Goal: Task Accomplishment & Management: Complete application form

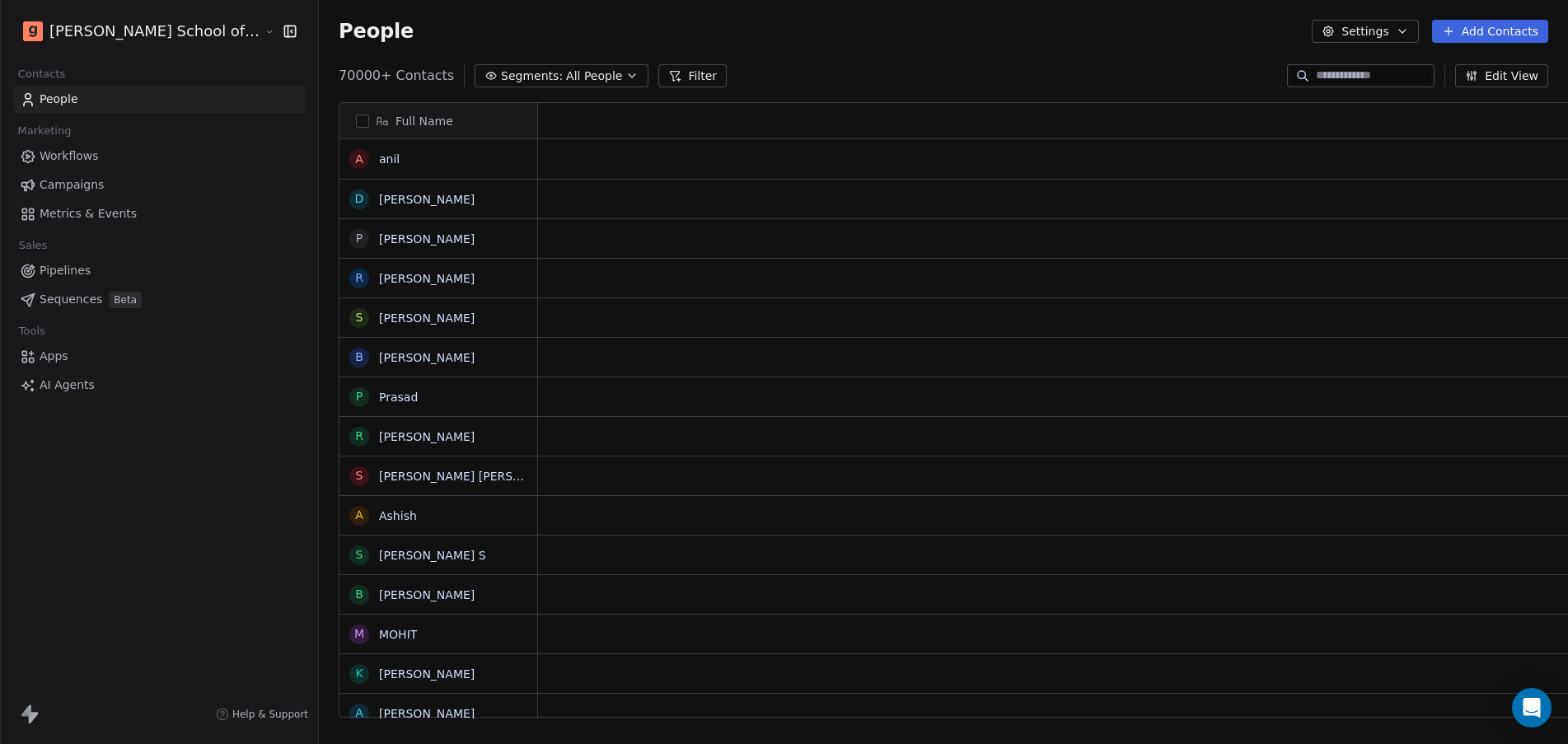
scroll to position [16, 16]
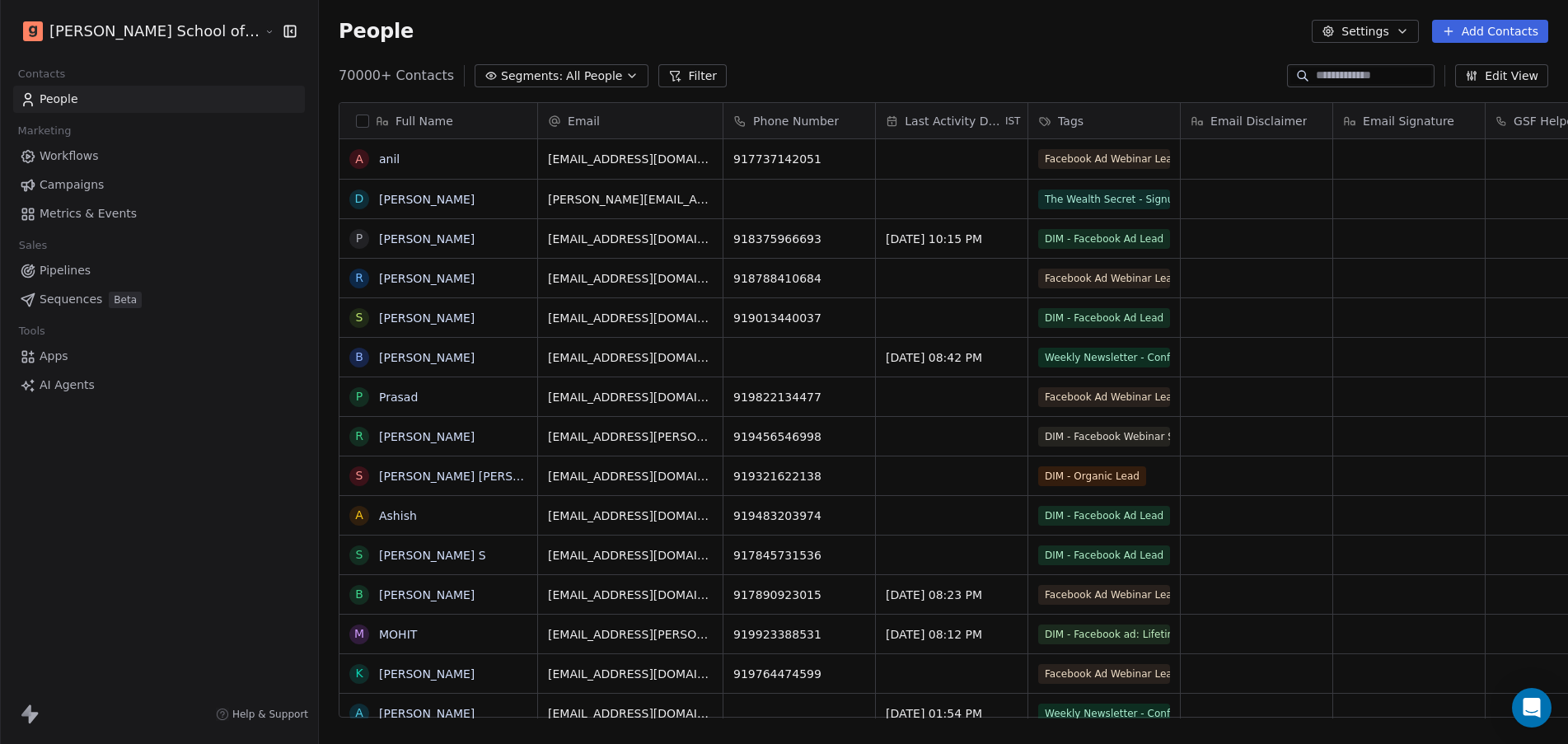
click at [1352, 33] on button "Settings" at bounding box center [1364, 31] width 106 height 23
click at [1347, 116] on icon "Suggestions" at bounding box center [1343, 119] width 14 height 14
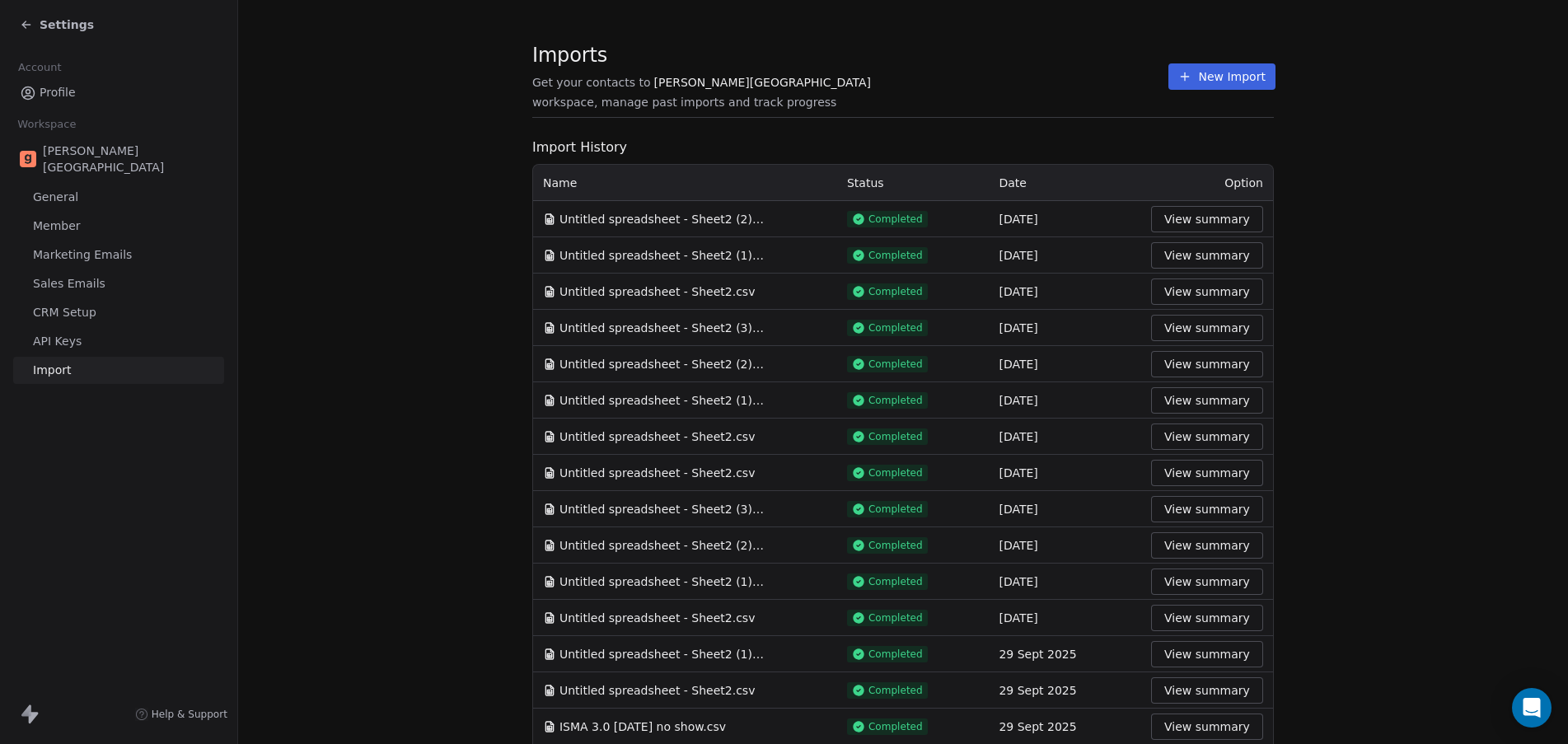
click at [867, 106] on section "Imports Get your contacts to [PERSON_NAME] School workspace, manage past import…" at bounding box center [904, 85] width 742 height 65
click at [1201, 65] on button "New Import" at bounding box center [1222, 76] width 106 height 26
click at [1204, 84] on button "New Import" at bounding box center [1222, 76] width 106 height 26
click at [1204, 83] on button "New Import" at bounding box center [1222, 76] width 106 height 26
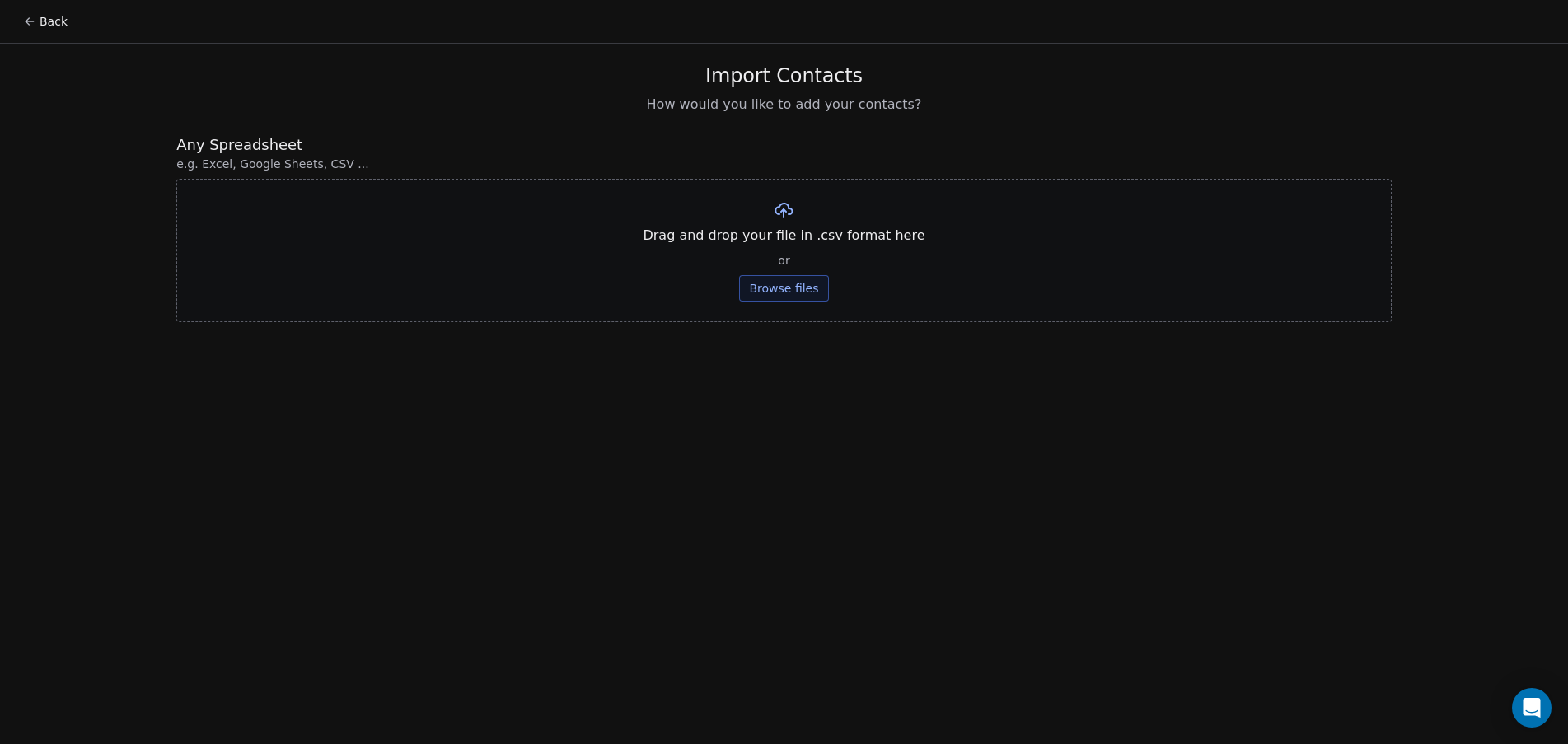
click at [807, 288] on button "Browse files" at bounding box center [784, 288] width 89 height 26
click at [769, 239] on button "Upload" at bounding box center [784, 242] width 60 height 26
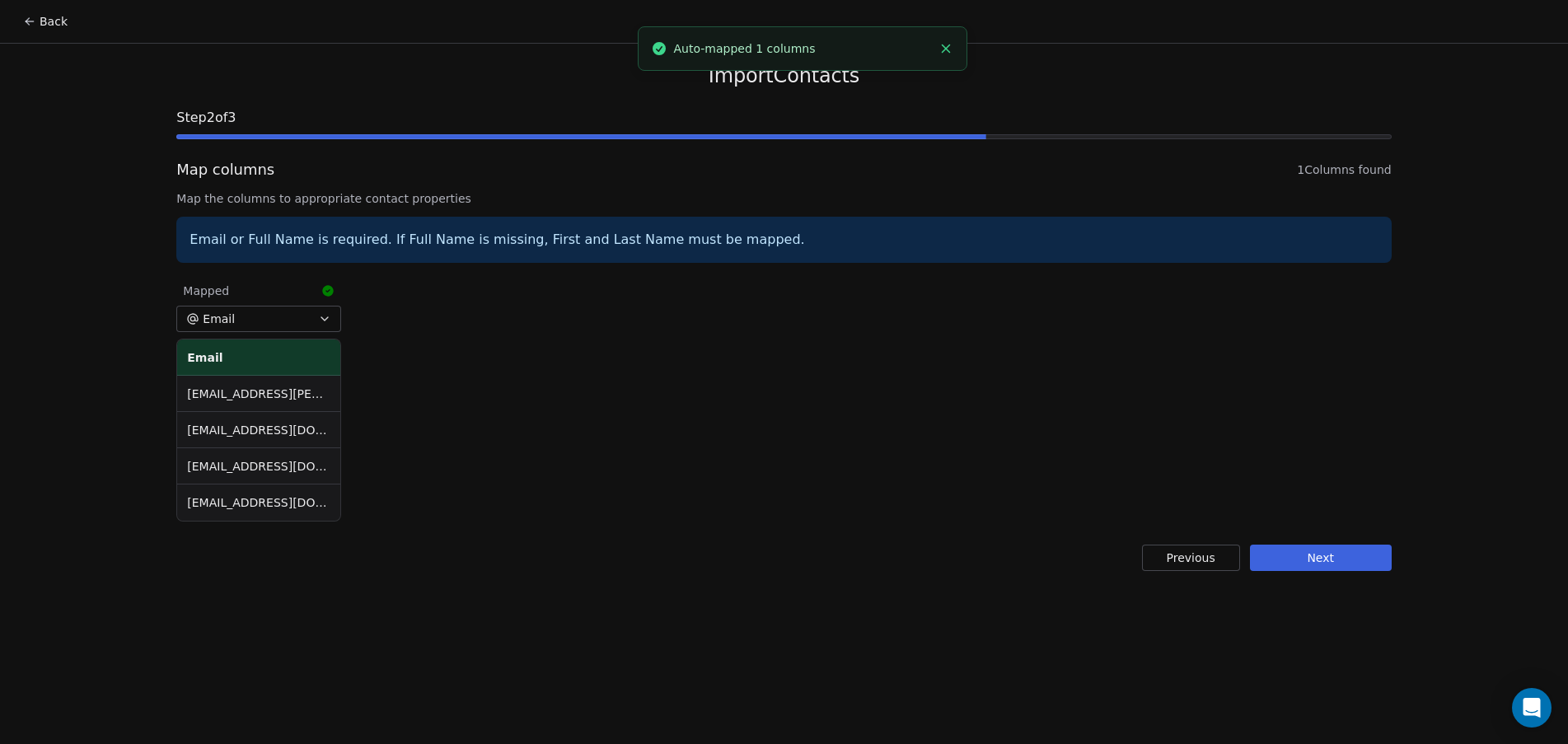
click at [1338, 561] on button "Next" at bounding box center [1321, 557] width 142 height 26
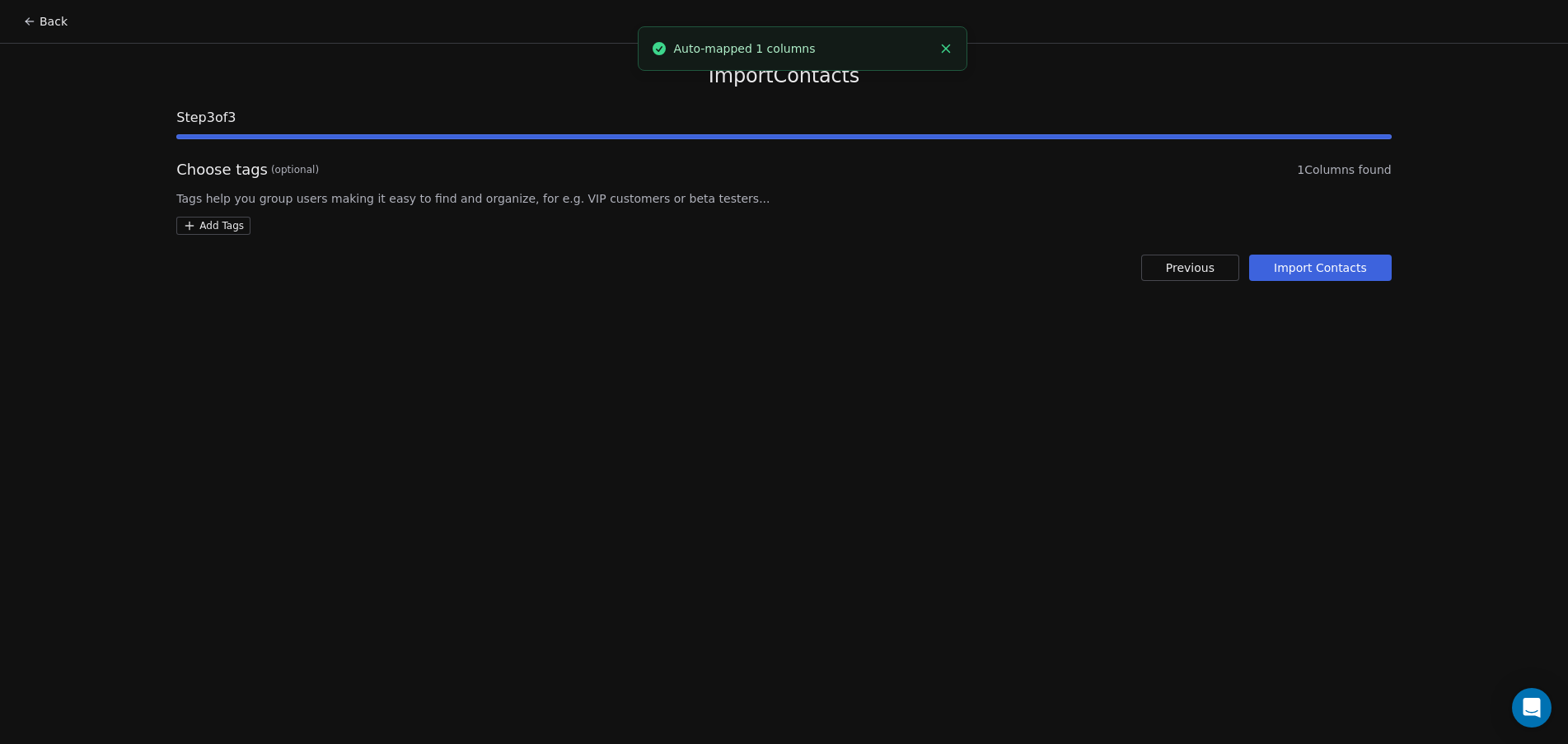
click at [208, 223] on html "Back Import Contacts Step 3 of 3 Choose tags (optional) 1 Columns found Tags he…" at bounding box center [784, 372] width 1568 height 744
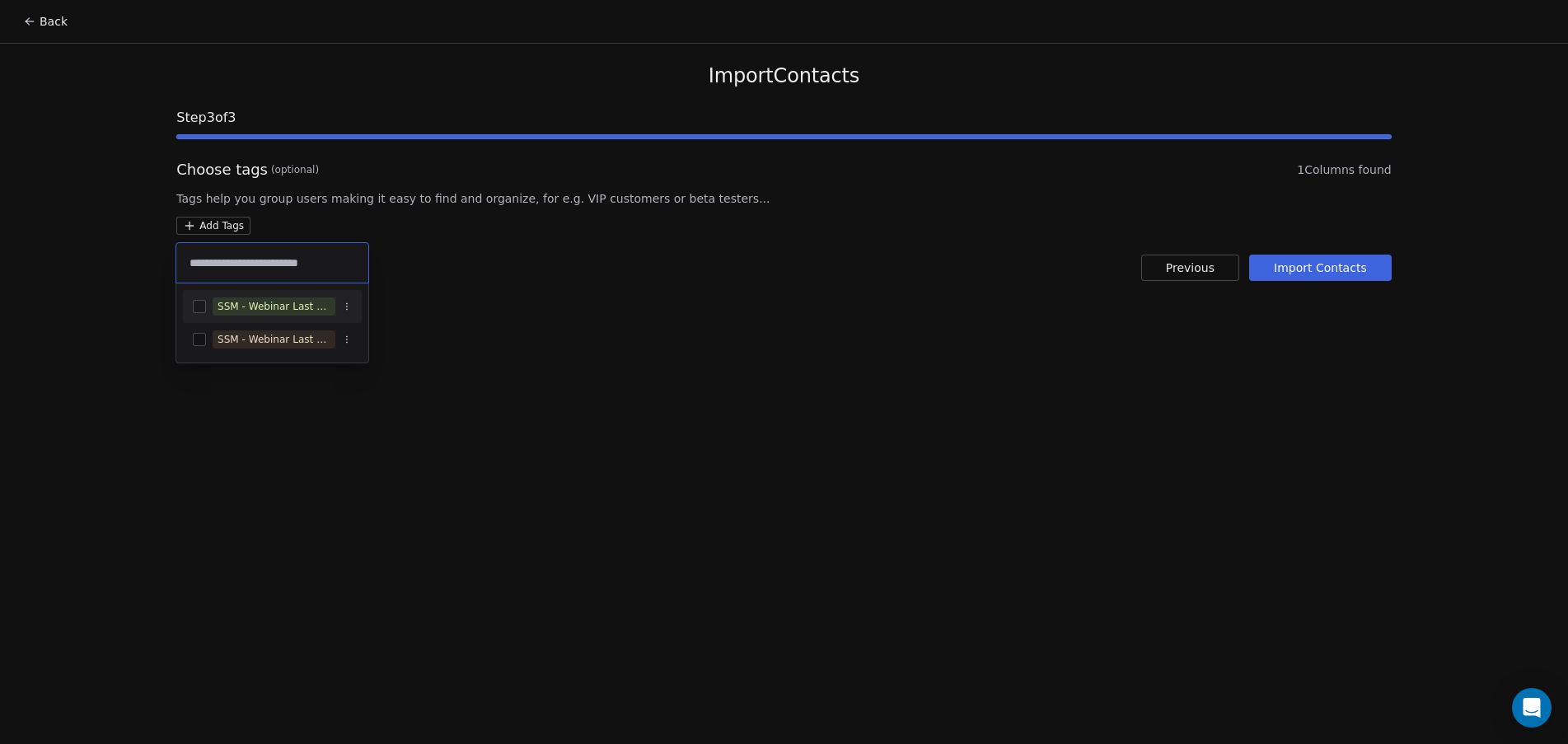
type input "**********"
click at [254, 297] on span "SSM - Webinar Last No Show" at bounding box center [274, 306] width 123 height 18
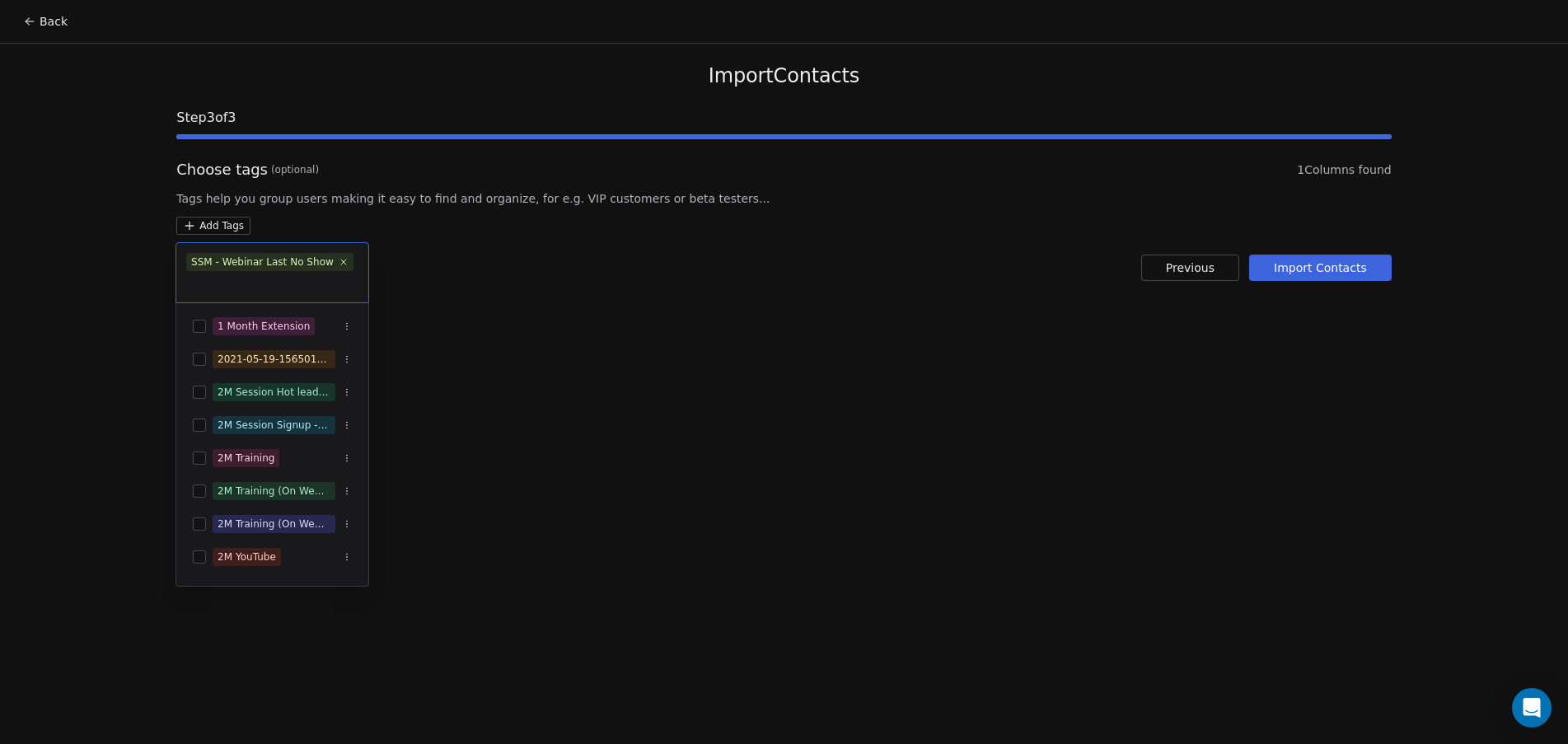
click at [670, 223] on html "Back Import Contacts Step 3 of 3 Choose tags (optional) 1 Columns found Tags he…" at bounding box center [784, 372] width 1568 height 744
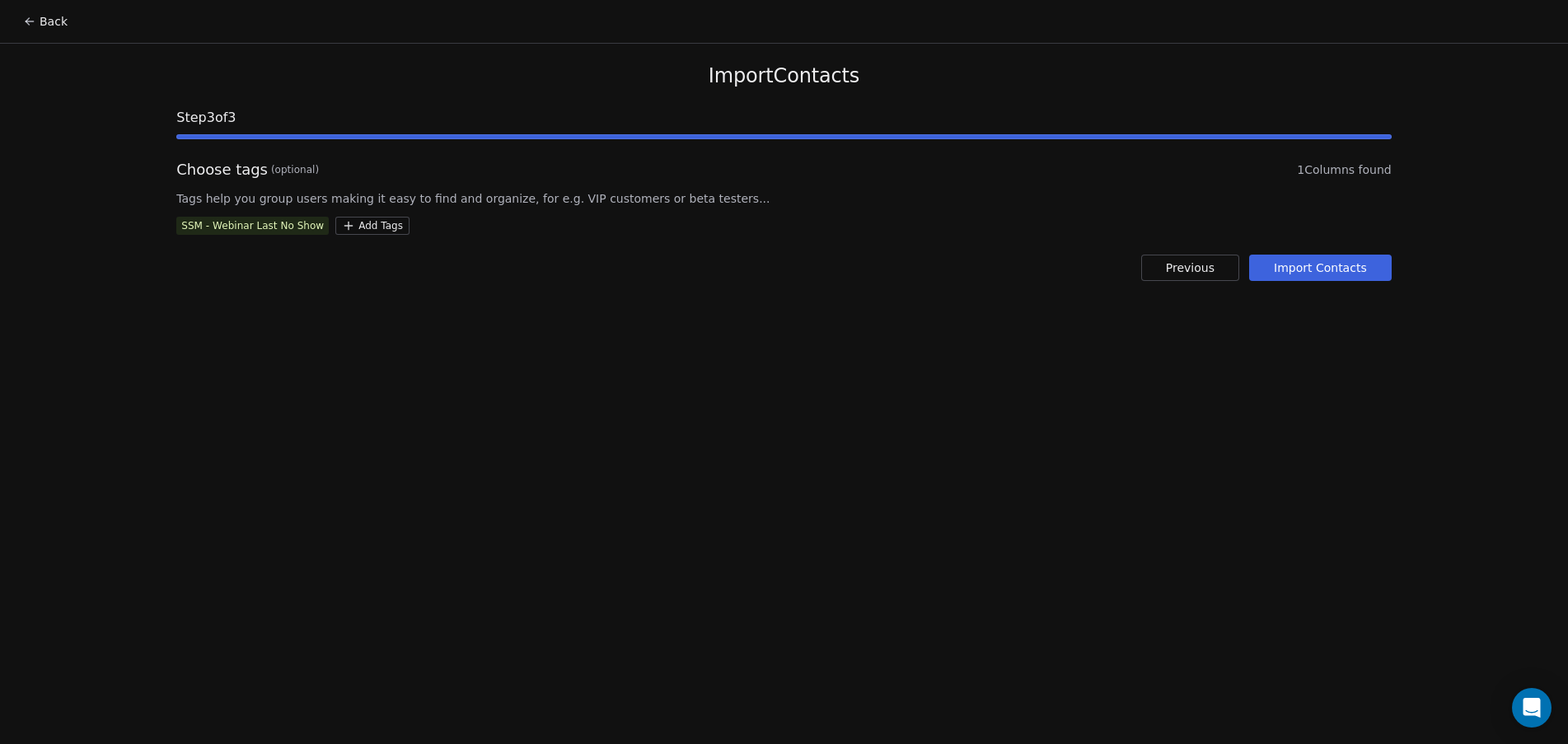
click at [1331, 265] on button "Import Contacts" at bounding box center [1320, 267] width 143 height 26
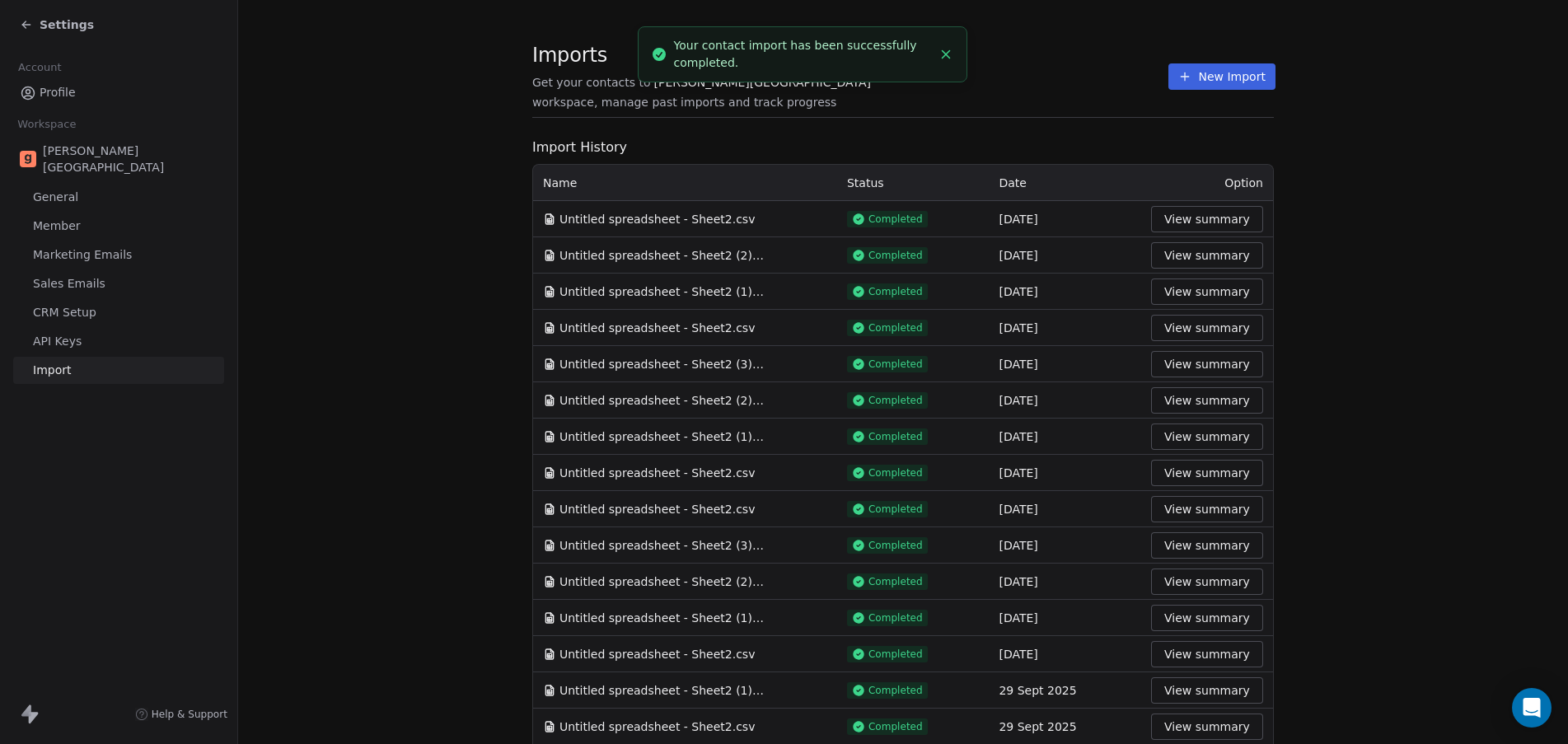
click at [1223, 76] on button "New Import" at bounding box center [1222, 76] width 106 height 26
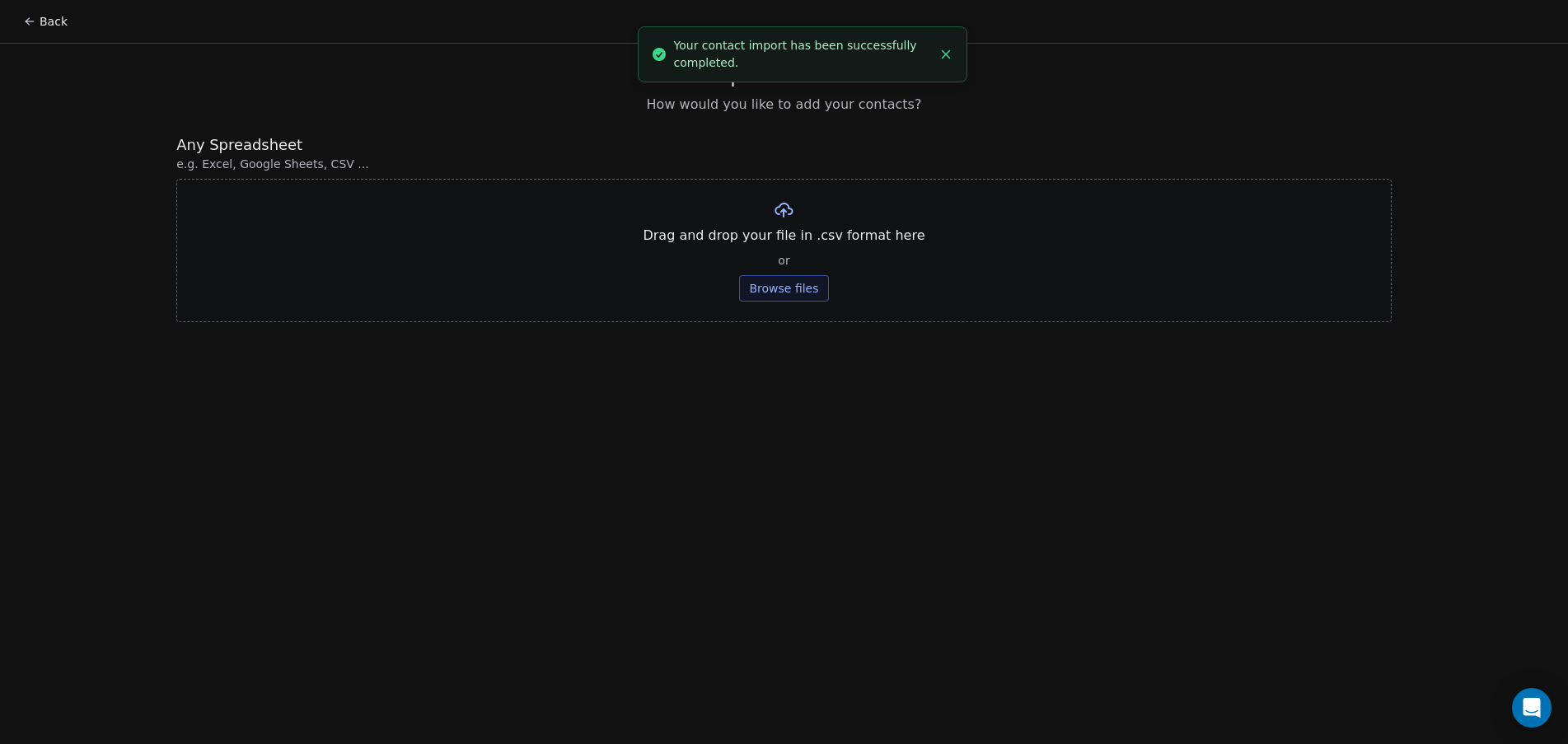
click at [803, 293] on button "Browse files" at bounding box center [784, 288] width 89 height 26
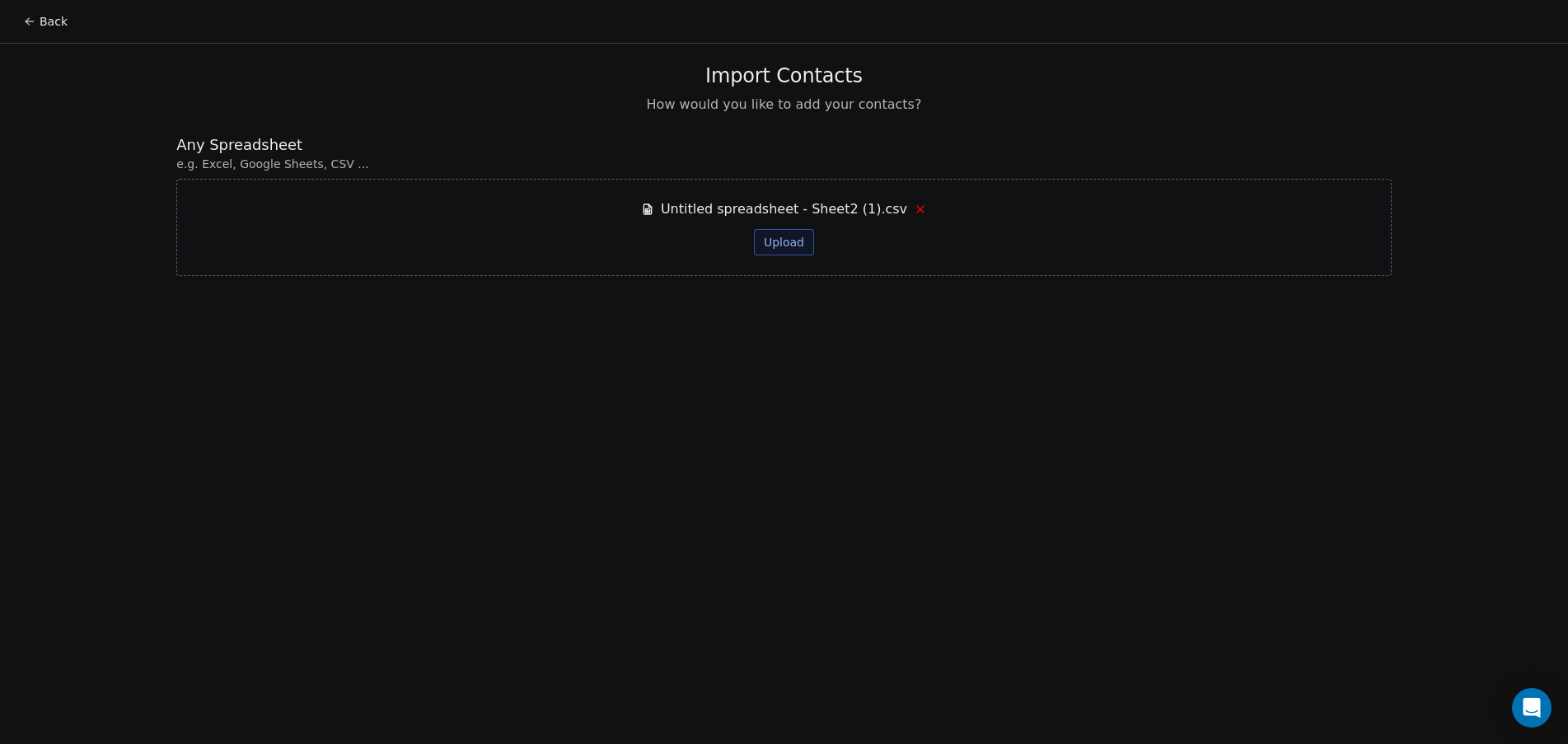
click at [799, 235] on button "Upload" at bounding box center [784, 242] width 60 height 26
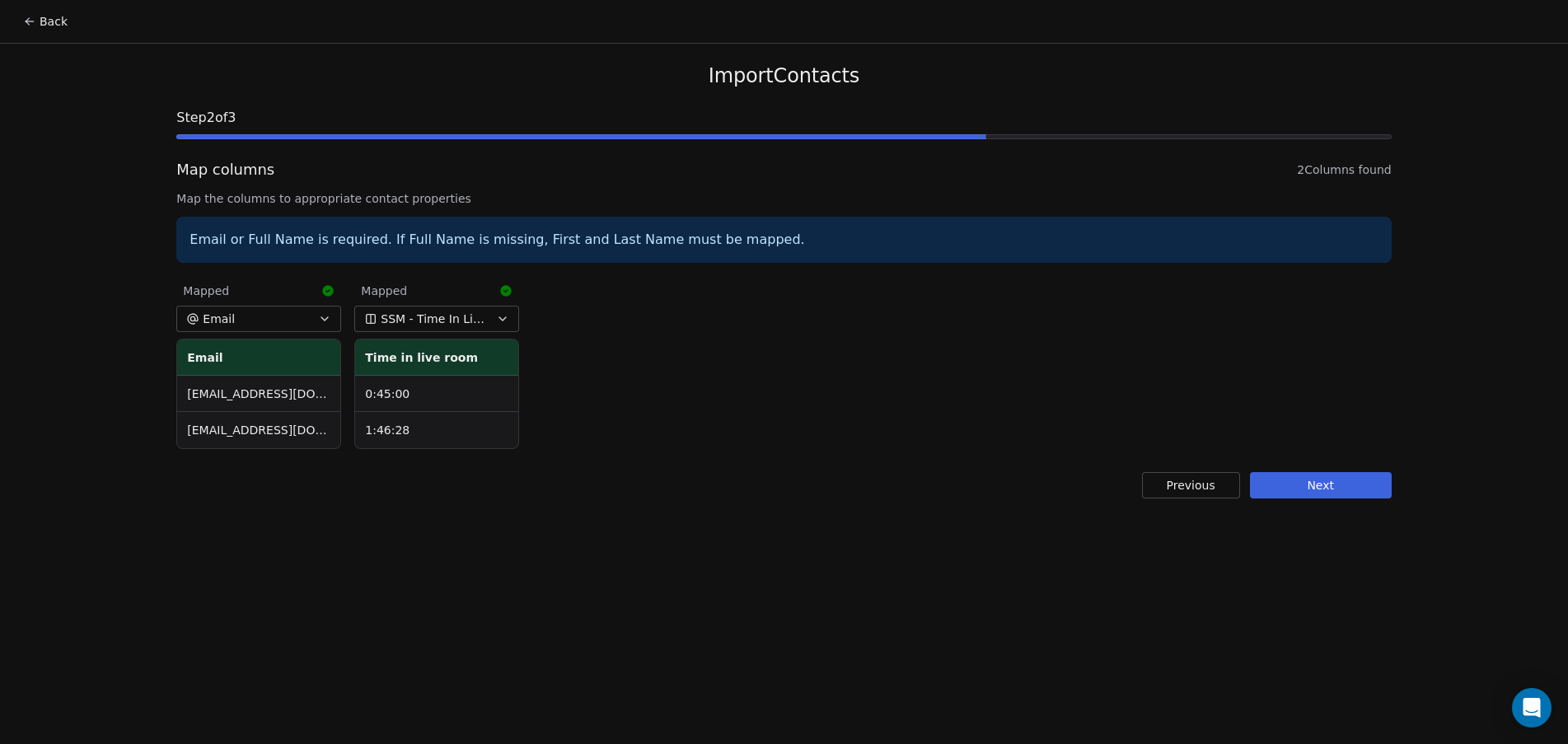
click at [1321, 482] on button "Next" at bounding box center [1321, 484] width 142 height 26
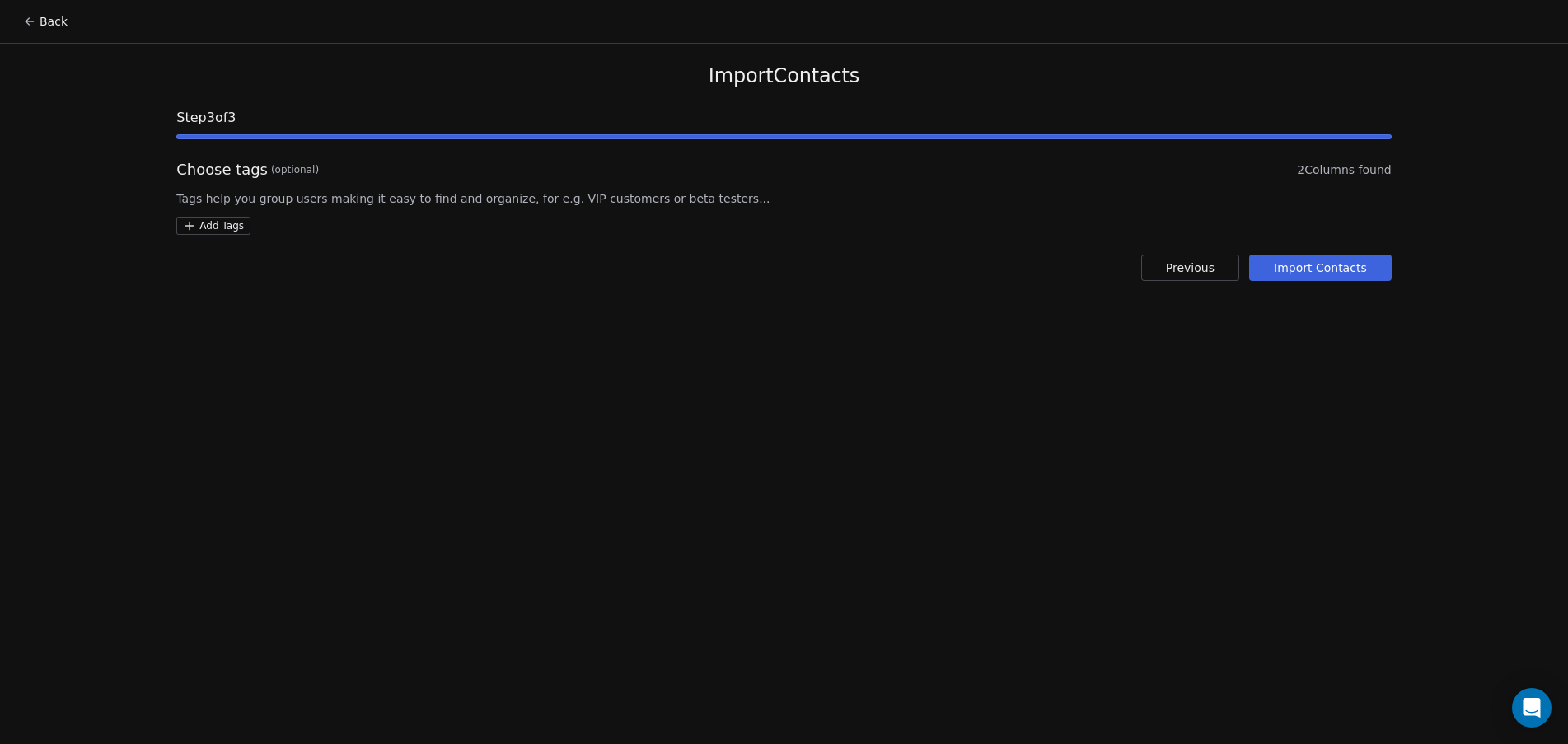
click at [197, 221] on html "Back Import Contacts Step 3 of 3 Choose tags (optional) 2 Columns found Tags he…" at bounding box center [784, 372] width 1568 height 744
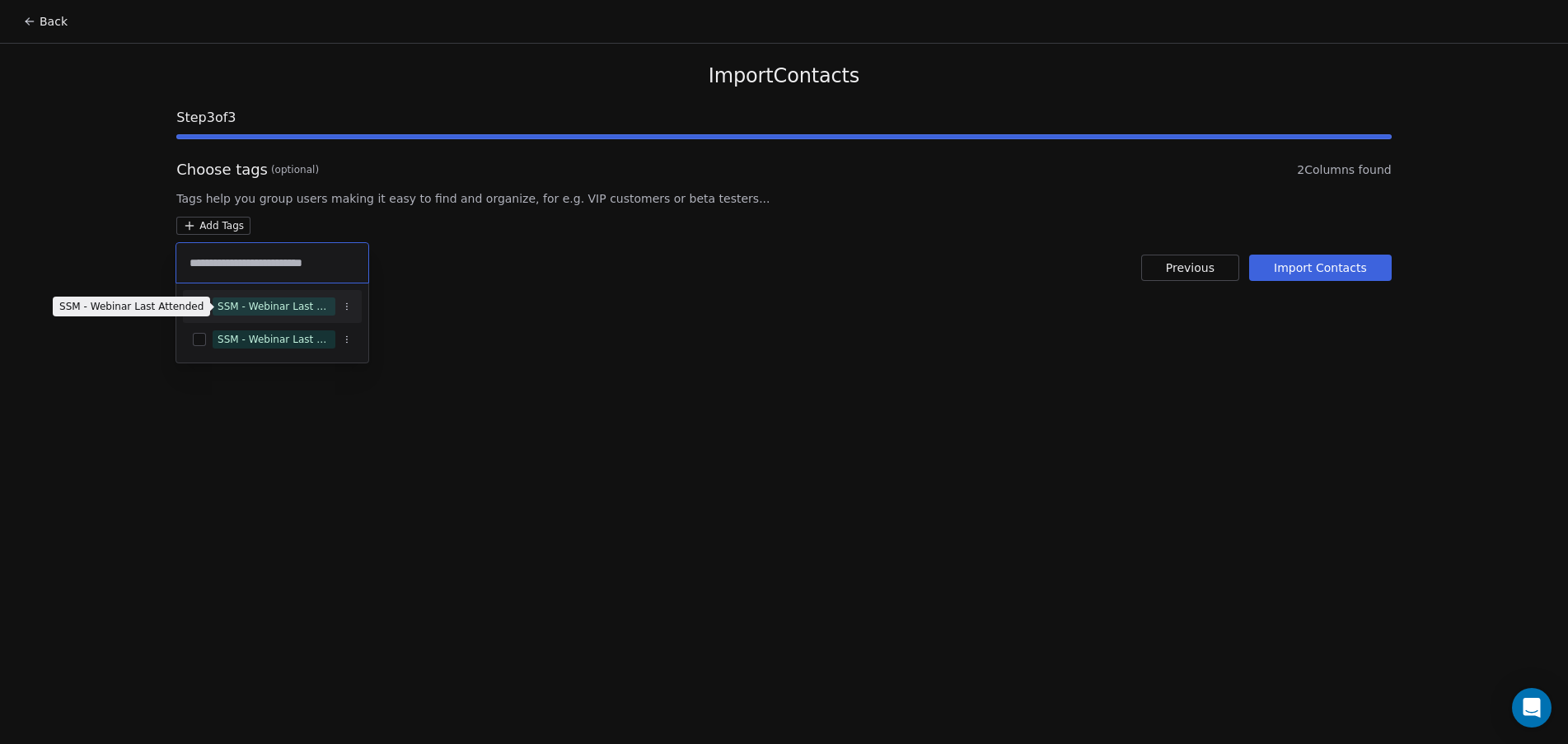
type input "**********"
click at [257, 312] on div "SSM - Webinar Last Attended" at bounding box center [274, 306] width 113 height 15
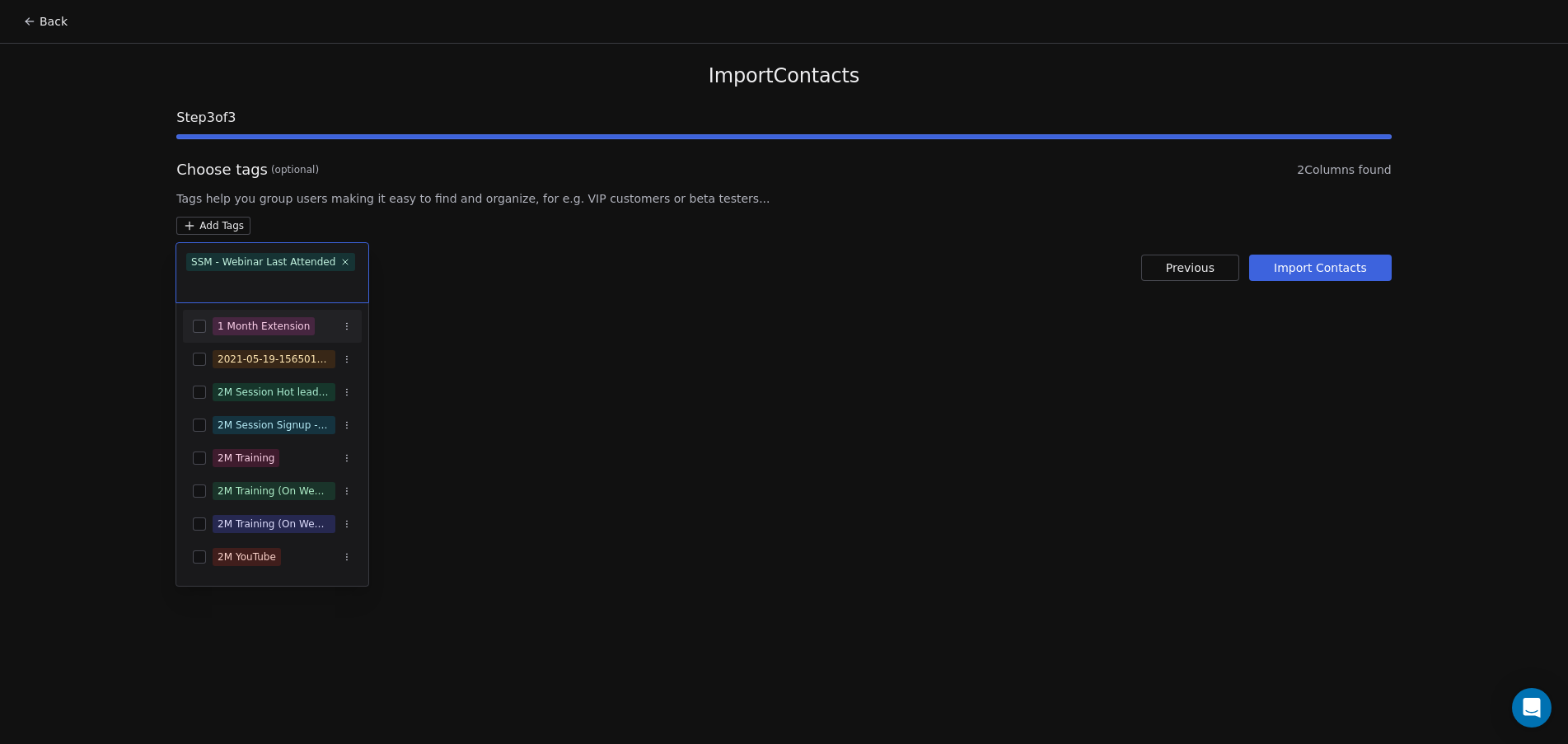
click at [589, 318] on html "Back Import Contacts Step 3 of 3 Choose tags (optional) 2 Columns found Tags he…" at bounding box center [784, 372] width 1568 height 744
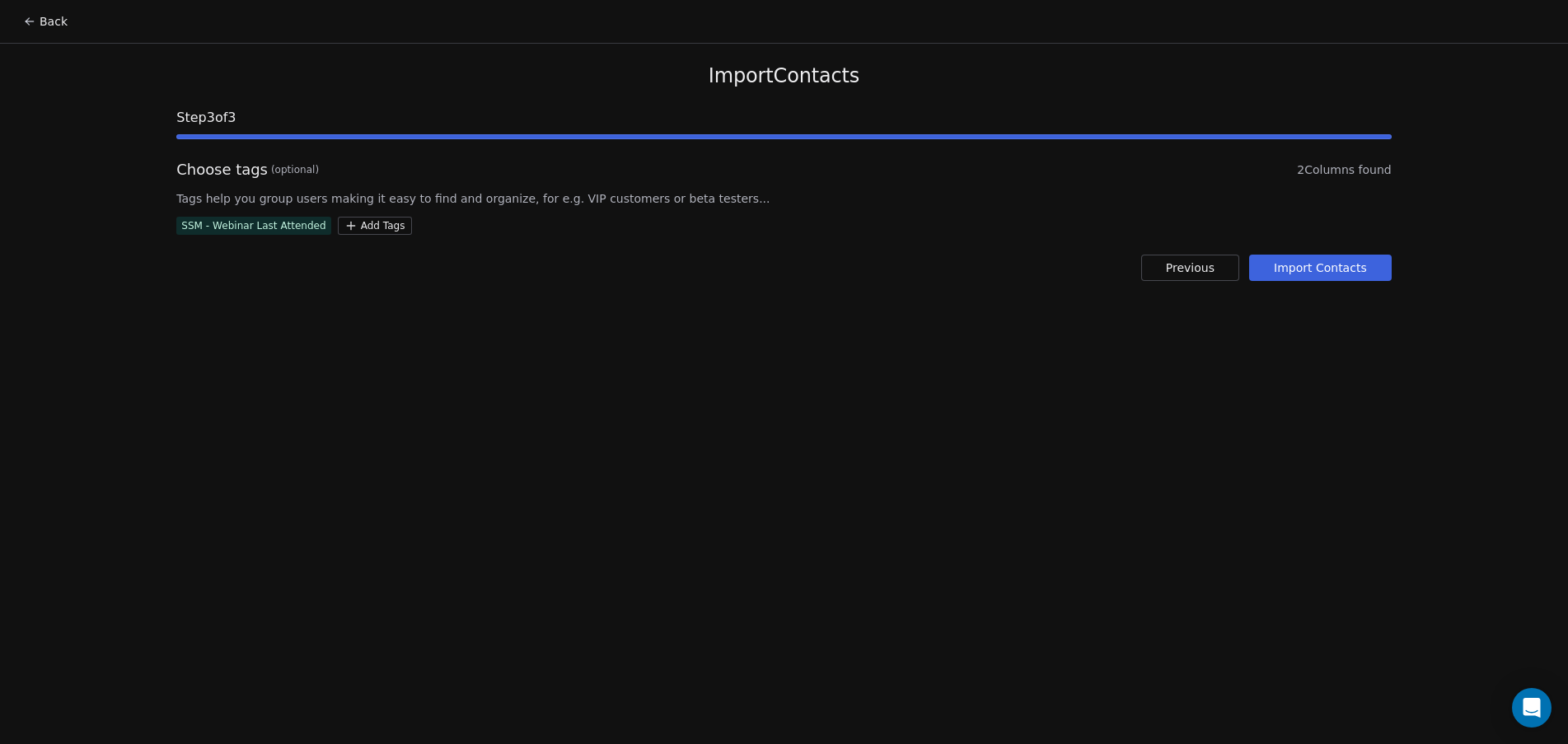
click at [1311, 271] on button "Import Contacts" at bounding box center [1320, 267] width 143 height 26
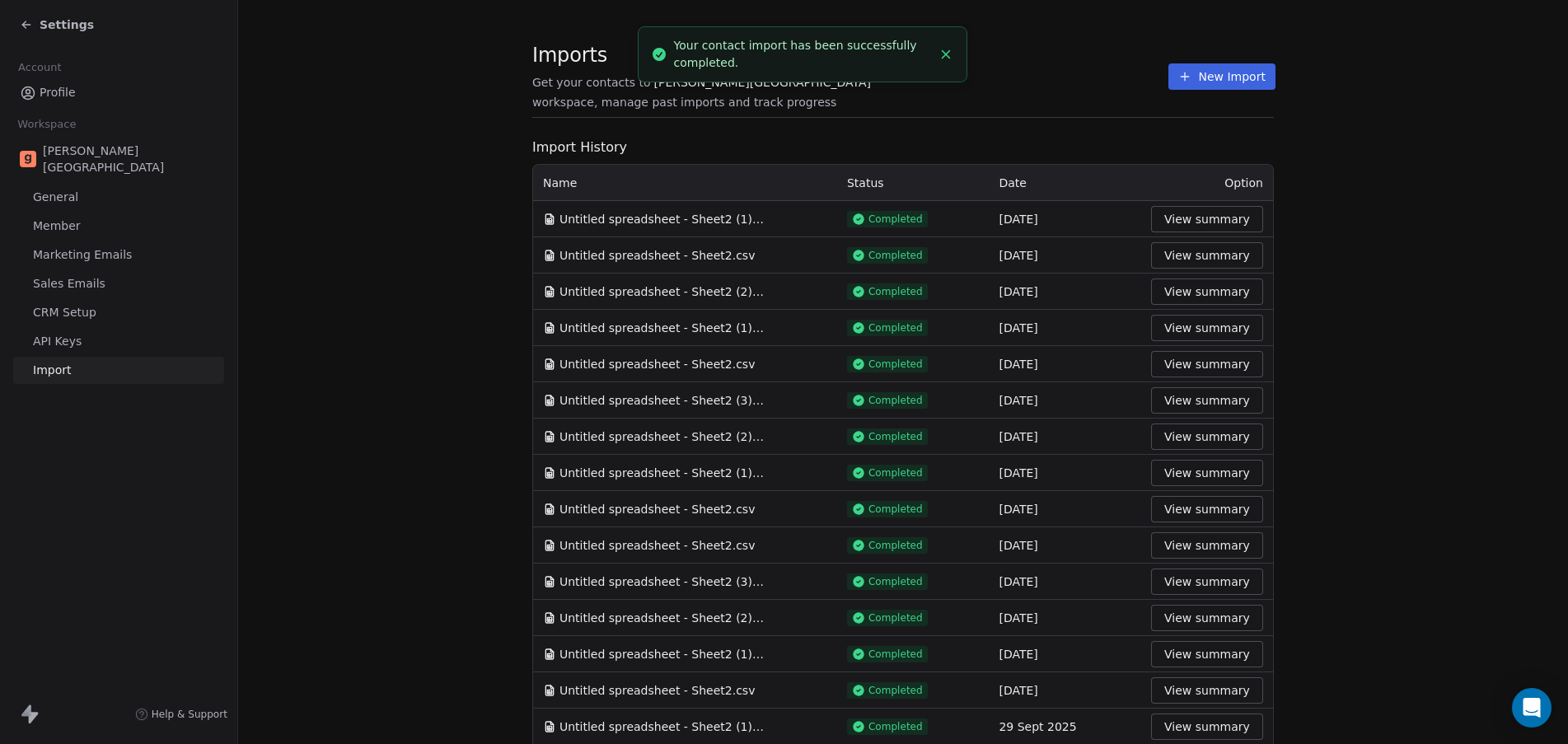
click at [836, 95] on span "workspace, manage past imports and track progress" at bounding box center [684, 102] width 305 height 16
click at [1204, 69] on button "New Import" at bounding box center [1222, 76] width 106 height 26
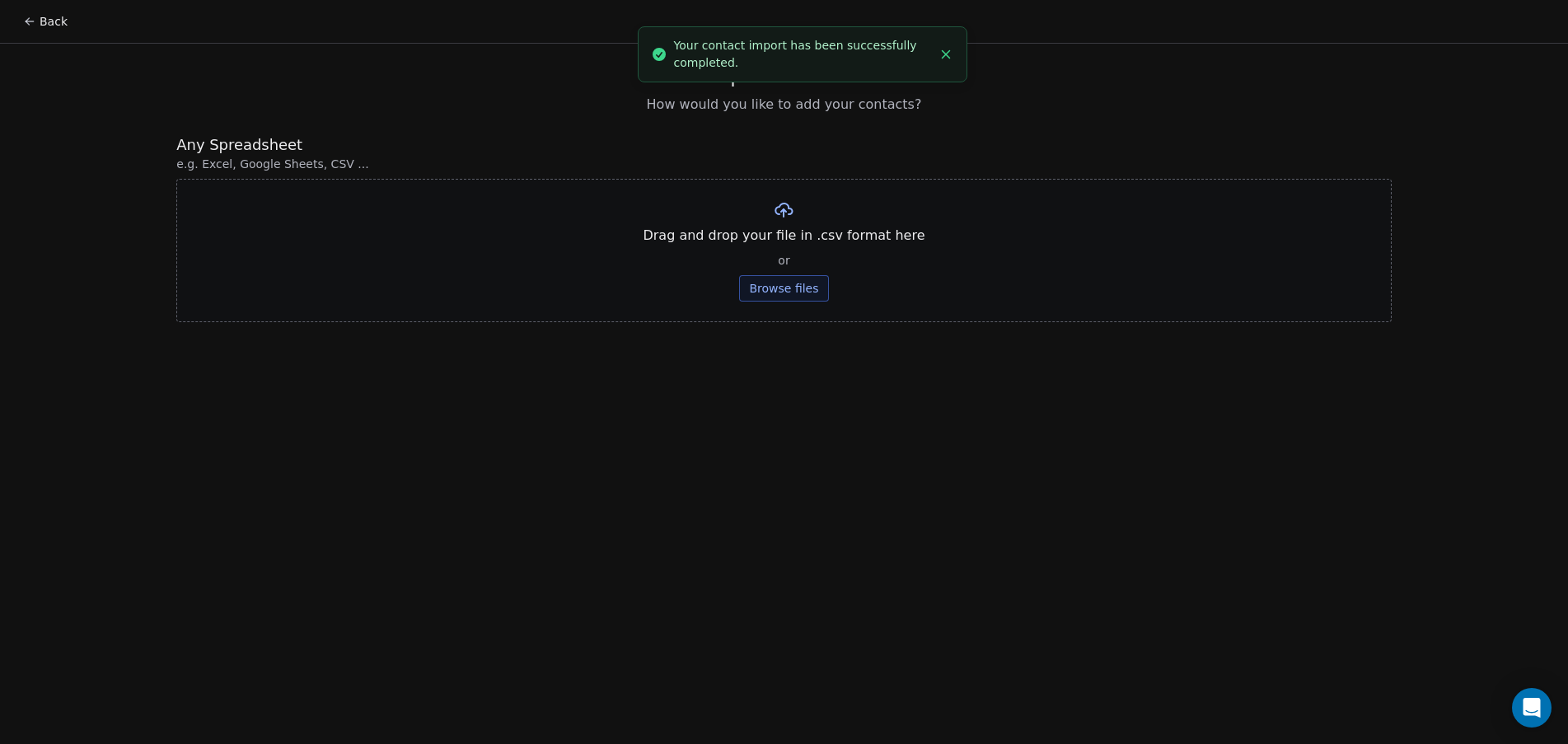
click at [803, 271] on div "Drag and drop your file in .csv format here or Browse files" at bounding box center [784, 251] width 1214 height 144
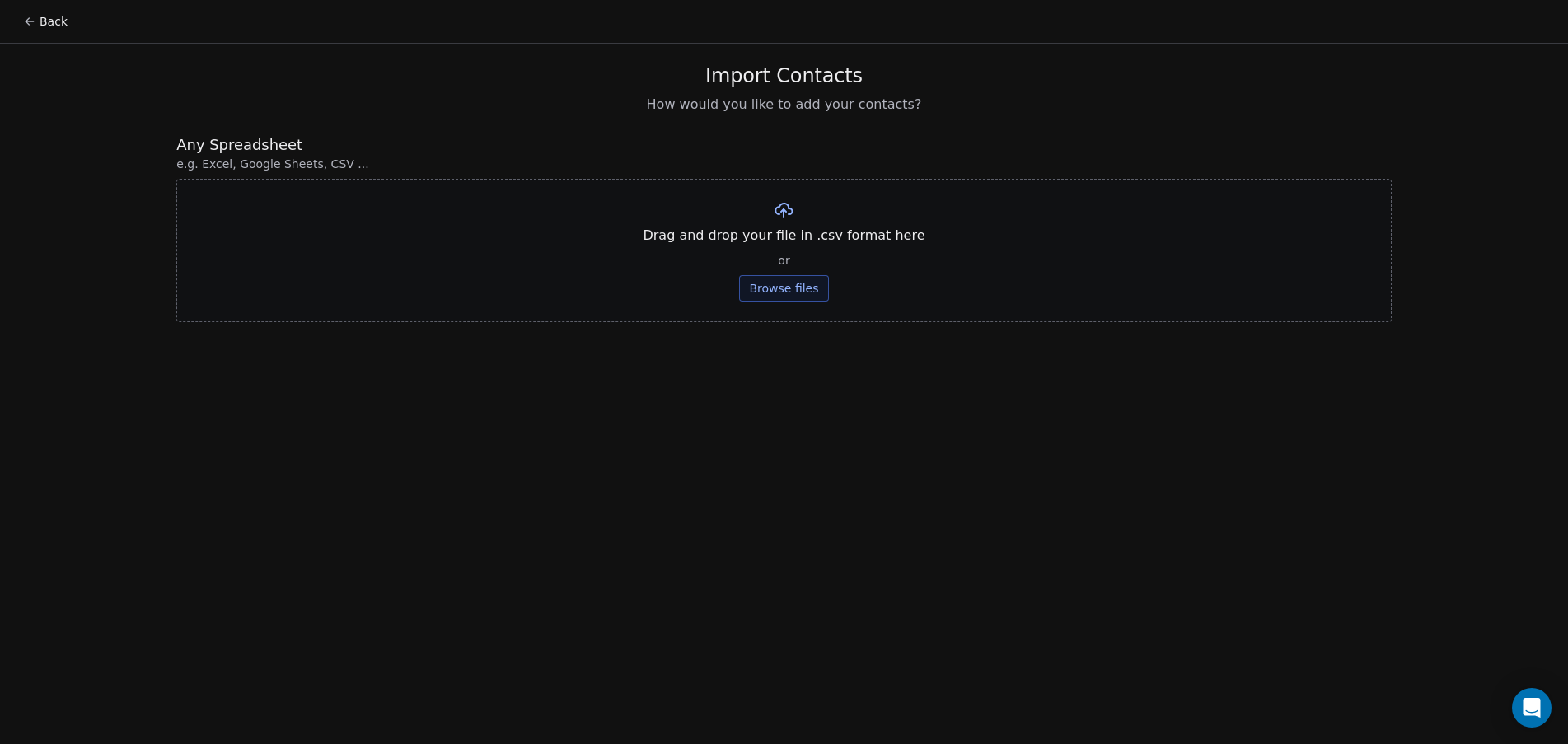
click at [786, 292] on button "Browse files" at bounding box center [784, 288] width 89 height 26
click at [767, 240] on button "Upload" at bounding box center [784, 242] width 60 height 26
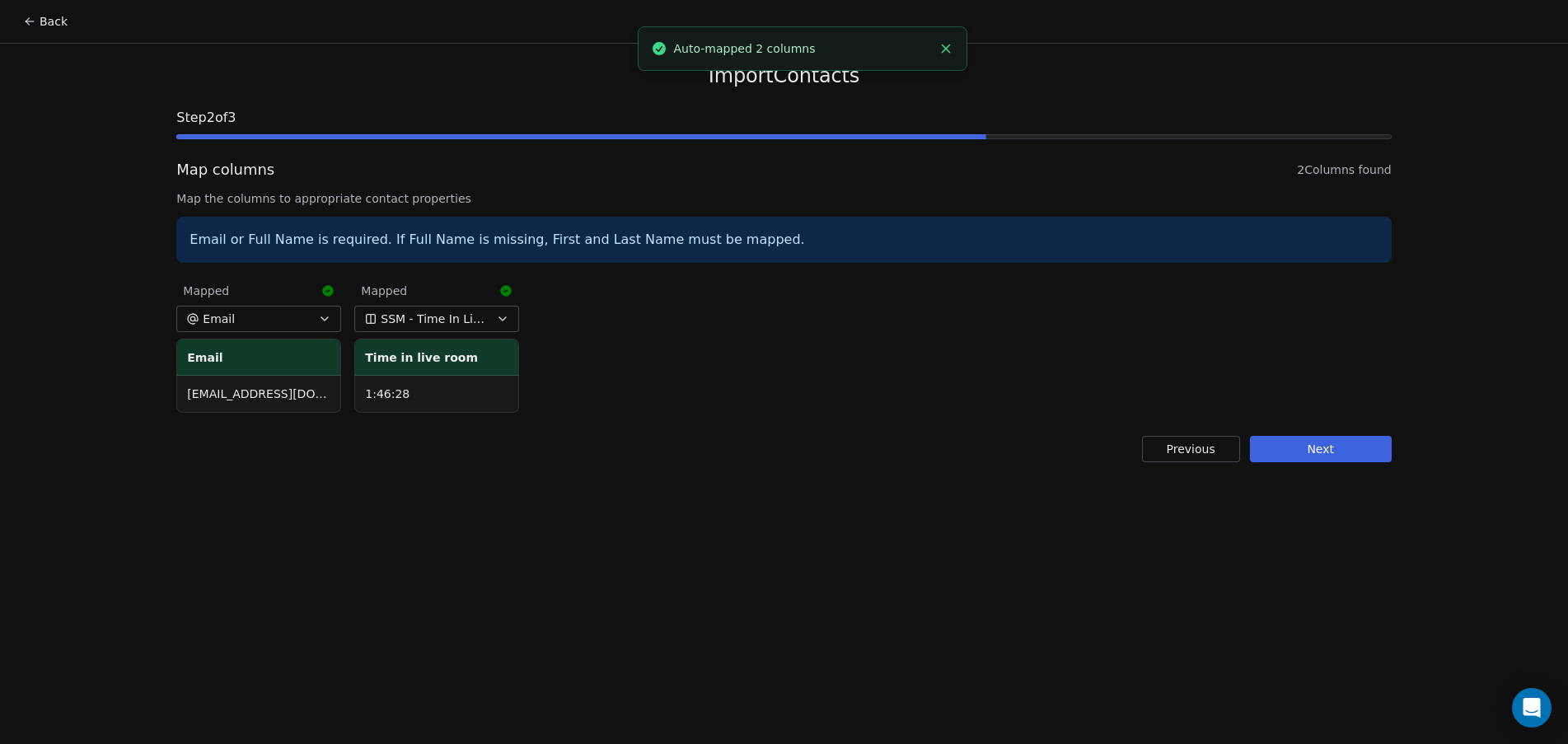
click at [1313, 452] on button "Next" at bounding box center [1321, 449] width 142 height 26
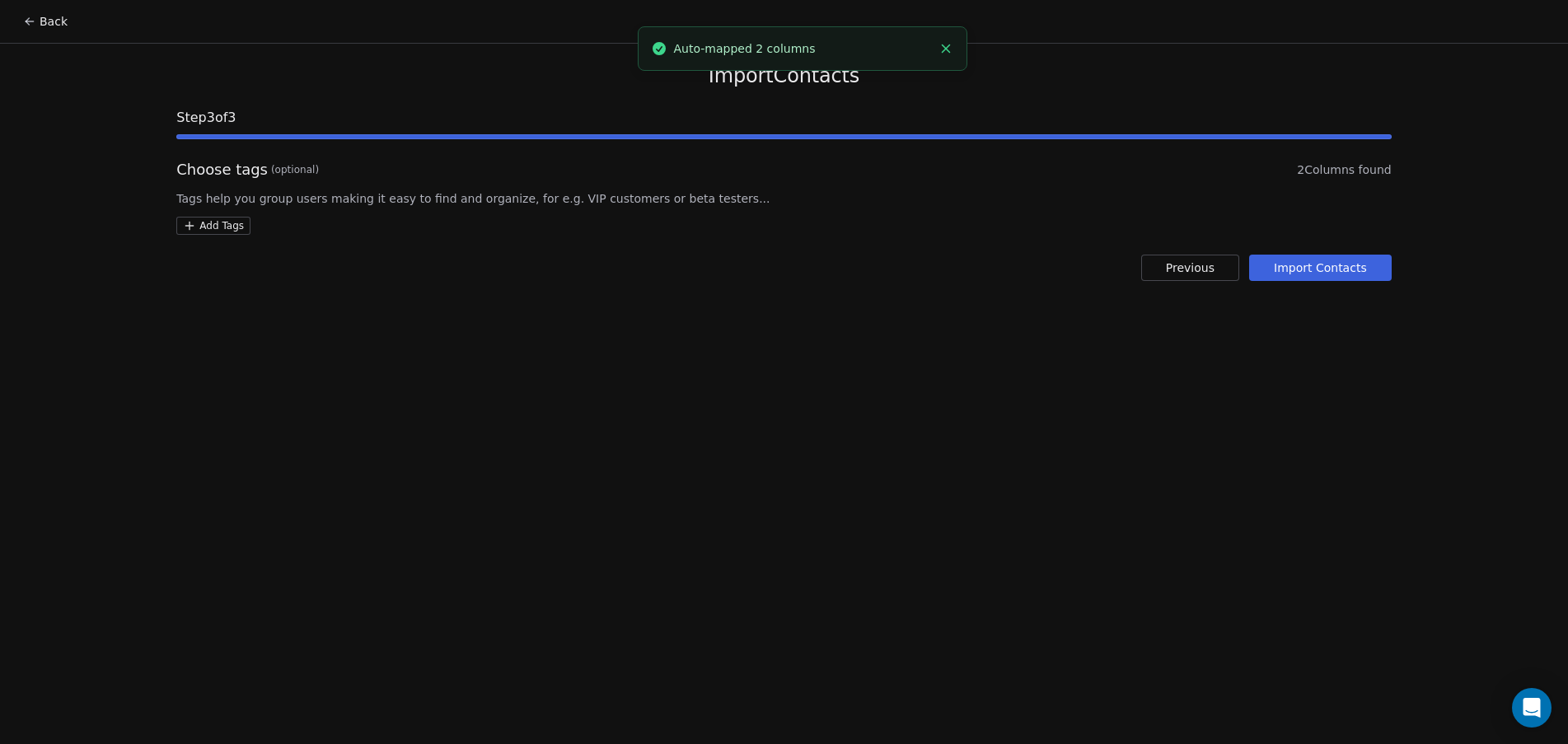
click at [223, 228] on html "Back Import Contacts Step 3 of 3 Choose tags (optional) 2 Columns found Tags he…" at bounding box center [784, 372] width 1568 height 744
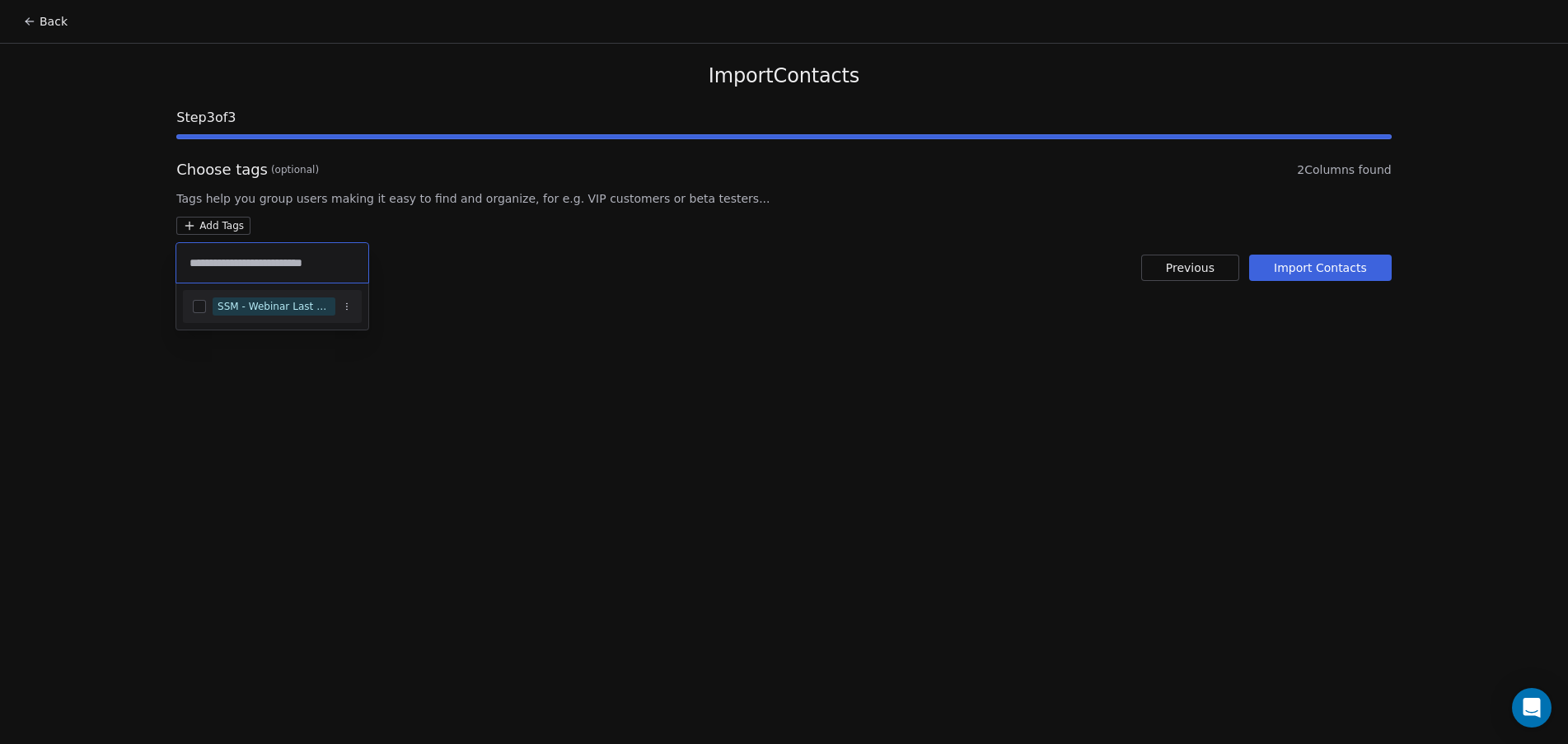
type input "**********"
click at [266, 302] on div "SSM - Webinar Last Hot Lead" at bounding box center [274, 306] width 113 height 15
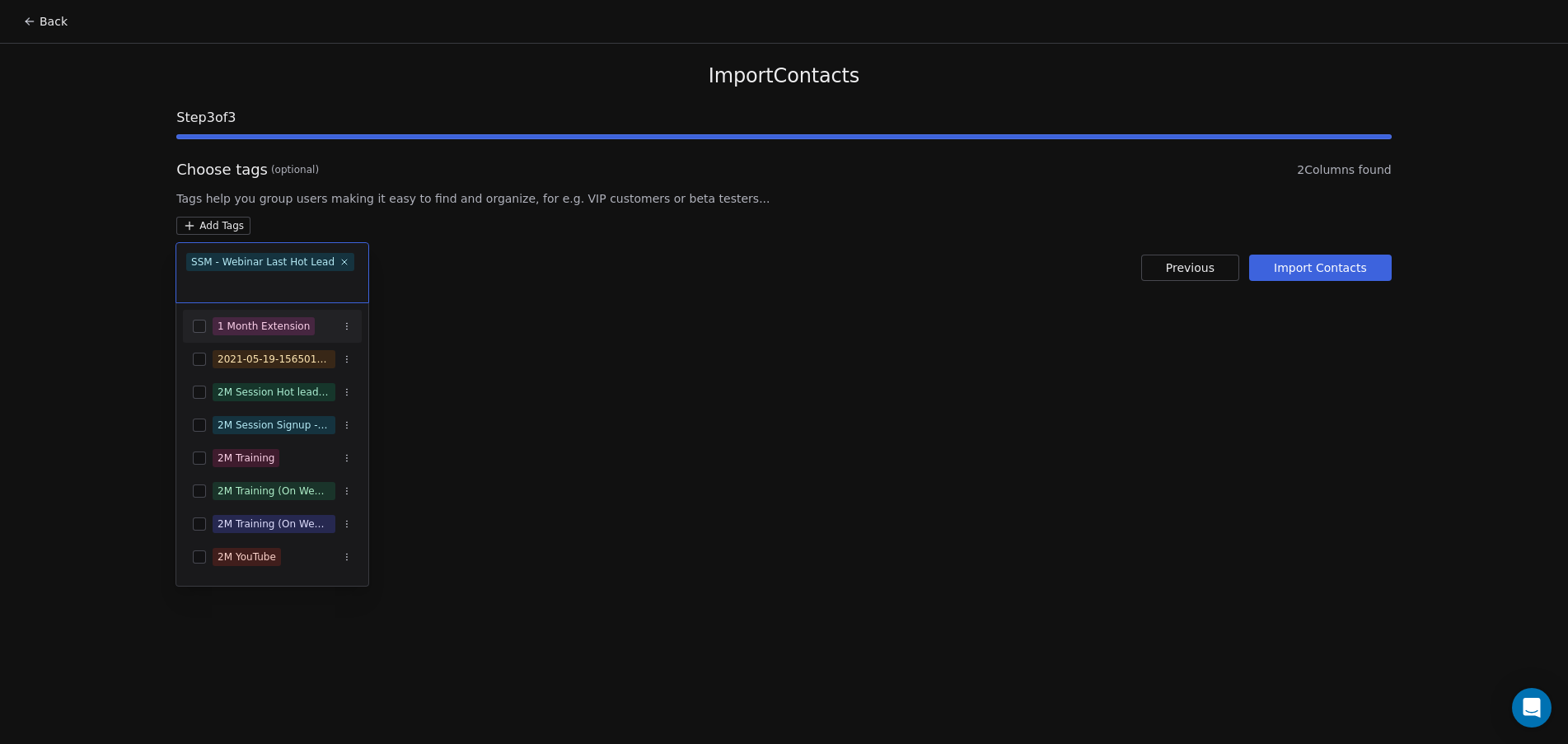
click at [701, 349] on html "Back Import Contacts Step 3 of 3 Choose tags (optional) 2 Columns found Tags he…" at bounding box center [784, 372] width 1568 height 744
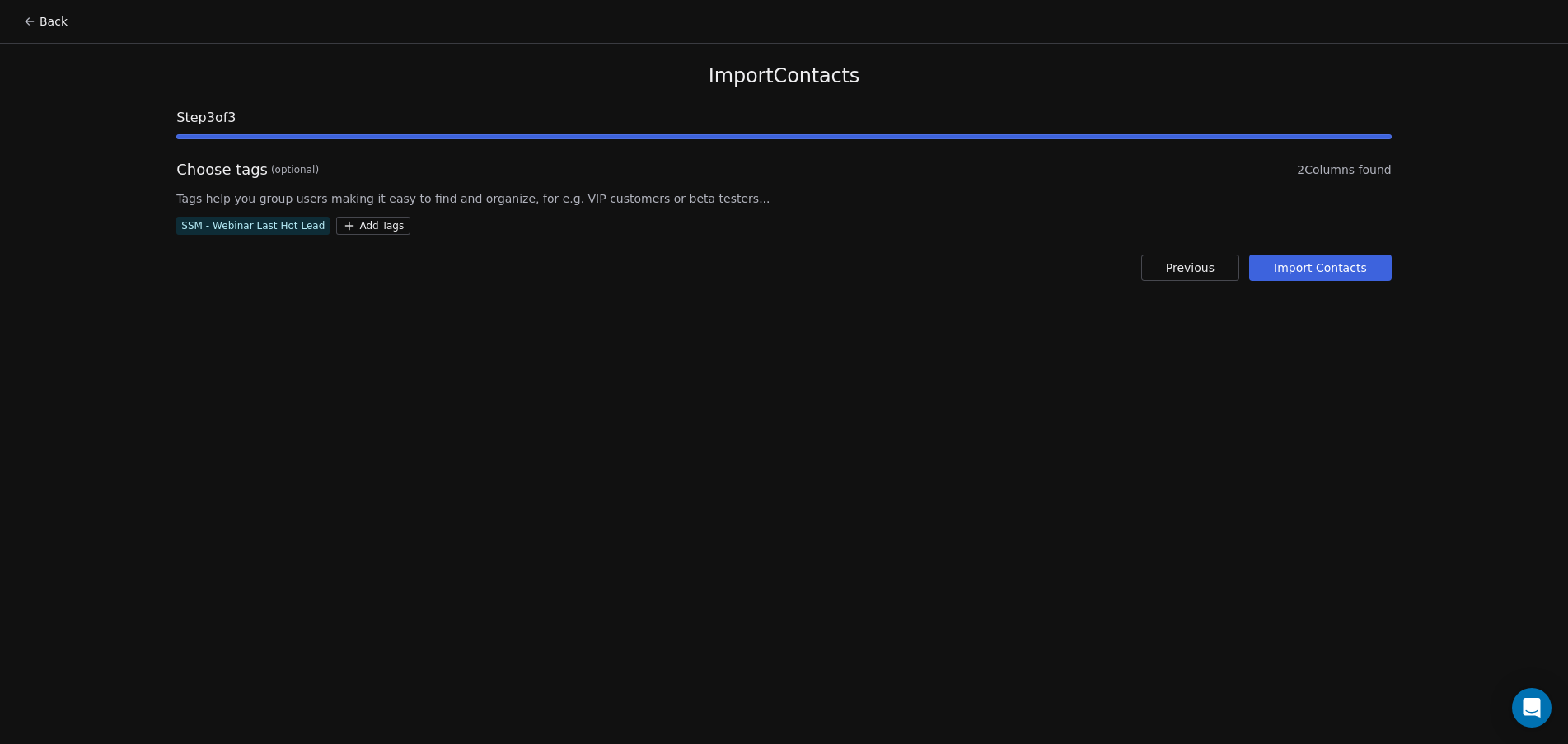
click at [1335, 273] on button "Import Contacts" at bounding box center [1320, 267] width 143 height 26
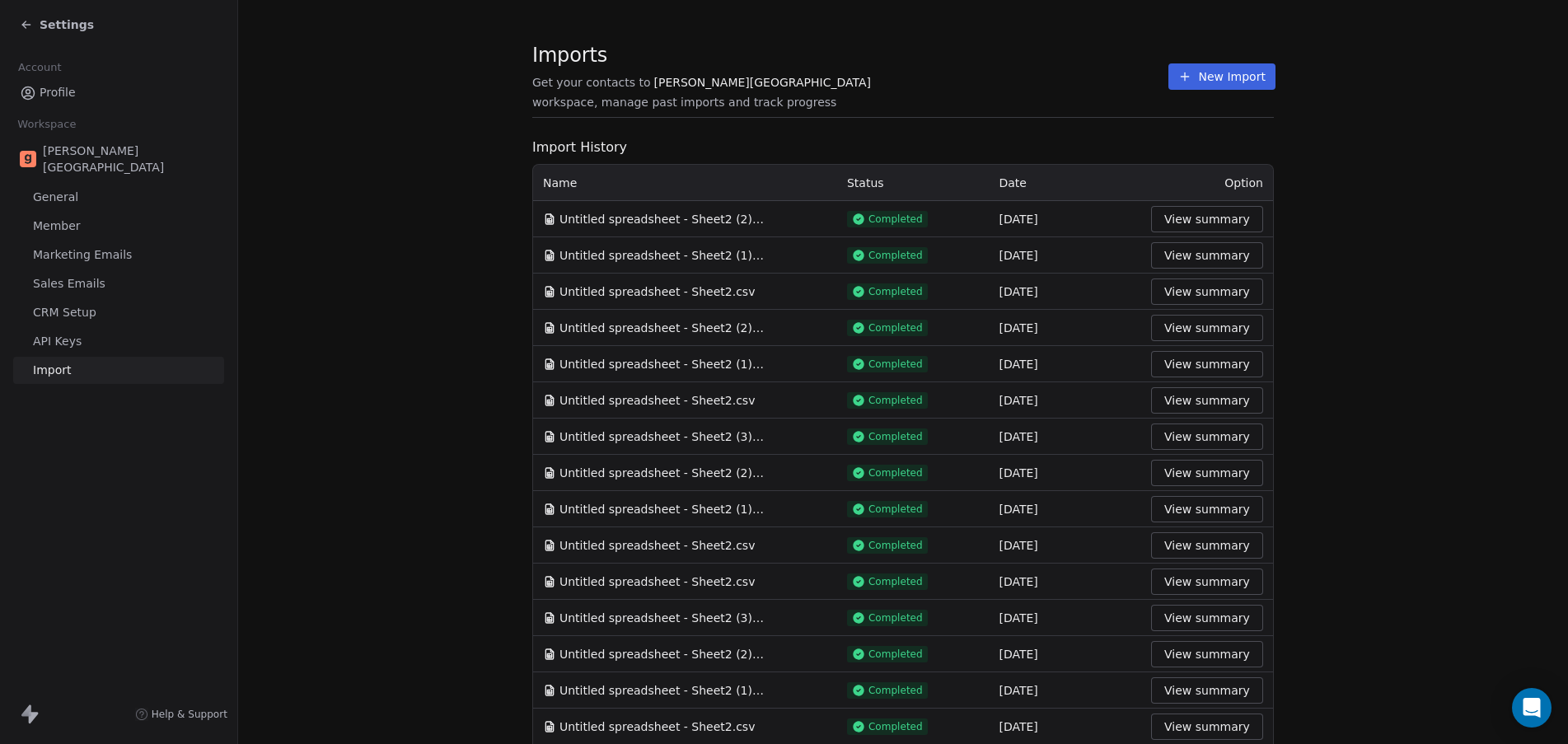
click at [1169, 89] on button "New Import" at bounding box center [1222, 76] width 106 height 26
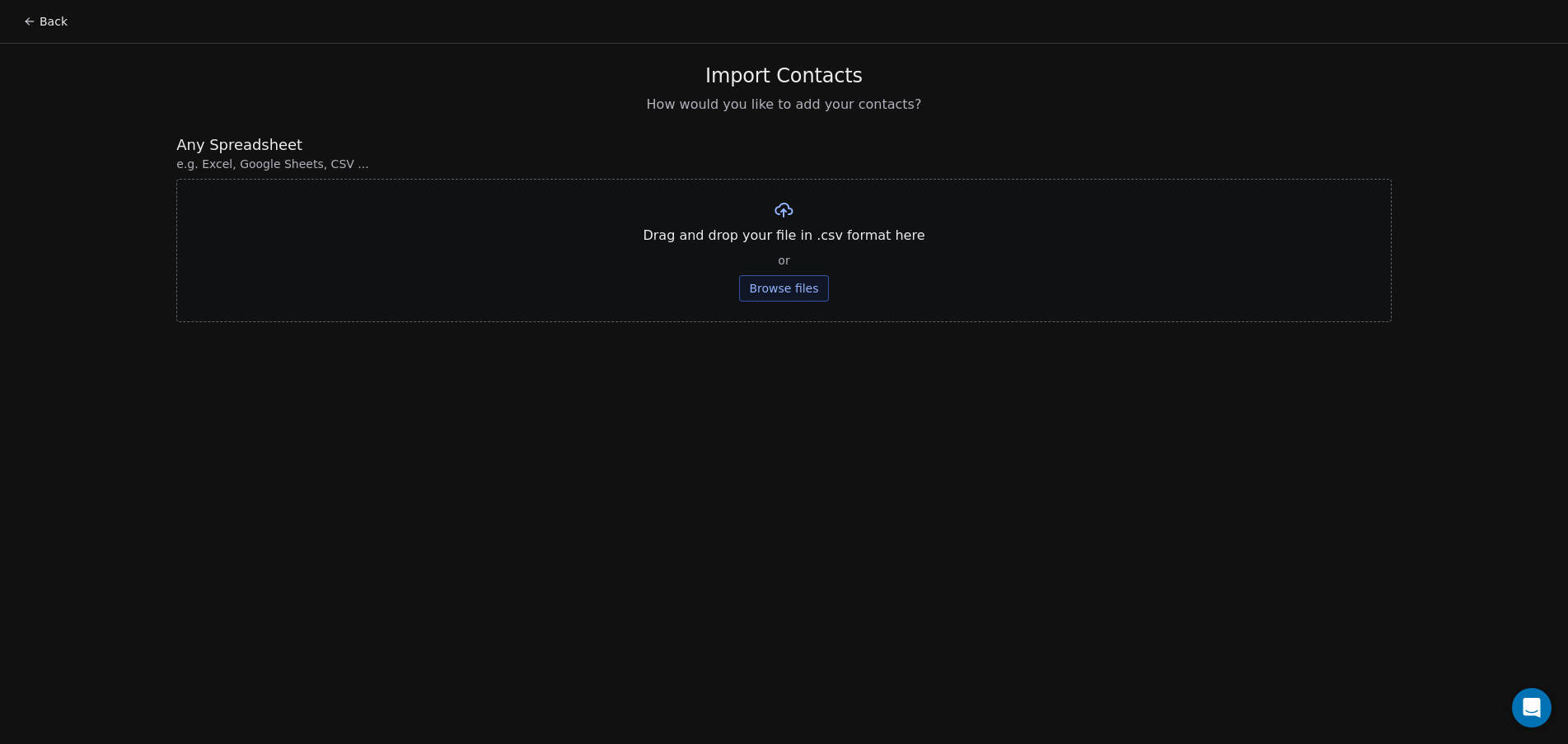
click at [816, 269] on div "Drag and drop your file in .csv format here or Browse files" at bounding box center [784, 251] width 1214 height 144
click at [811, 296] on button "Browse files" at bounding box center [784, 288] width 89 height 26
click at [801, 233] on button "Upload" at bounding box center [784, 242] width 60 height 26
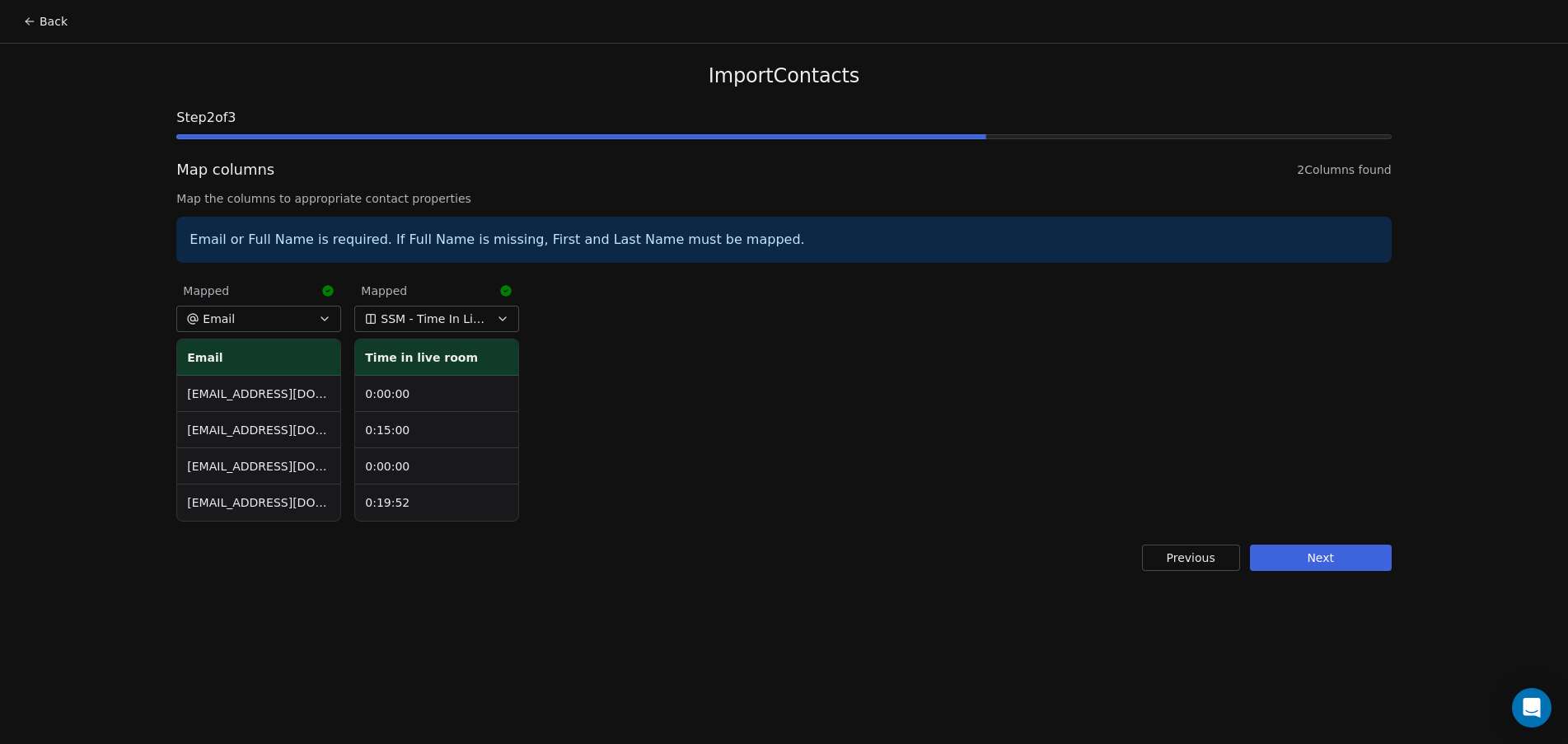
click at [1323, 551] on button "Next" at bounding box center [1321, 557] width 142 height 26
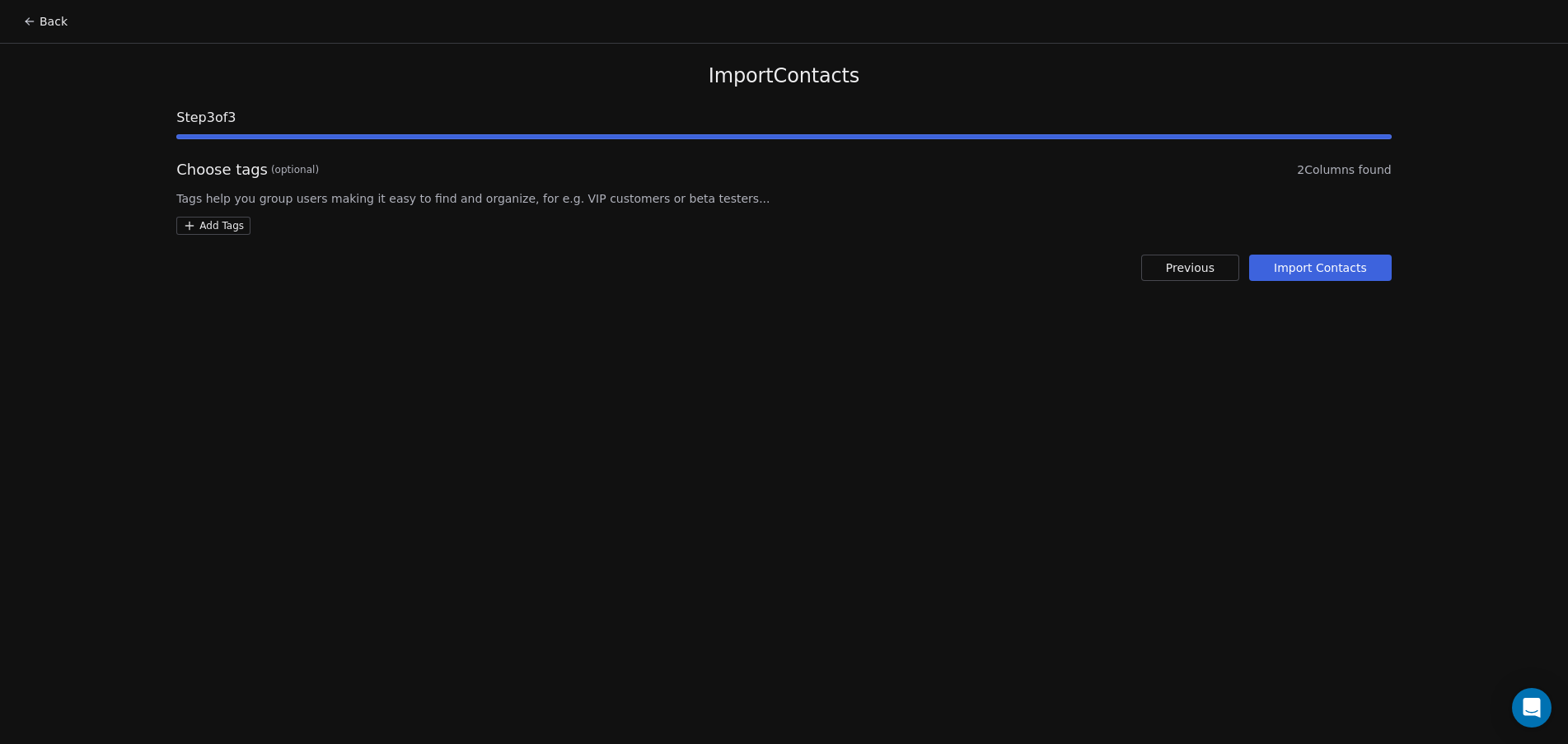
click at [1192, 273] on button "Previous" at bounding box center [1191, 267] width 98 height 26
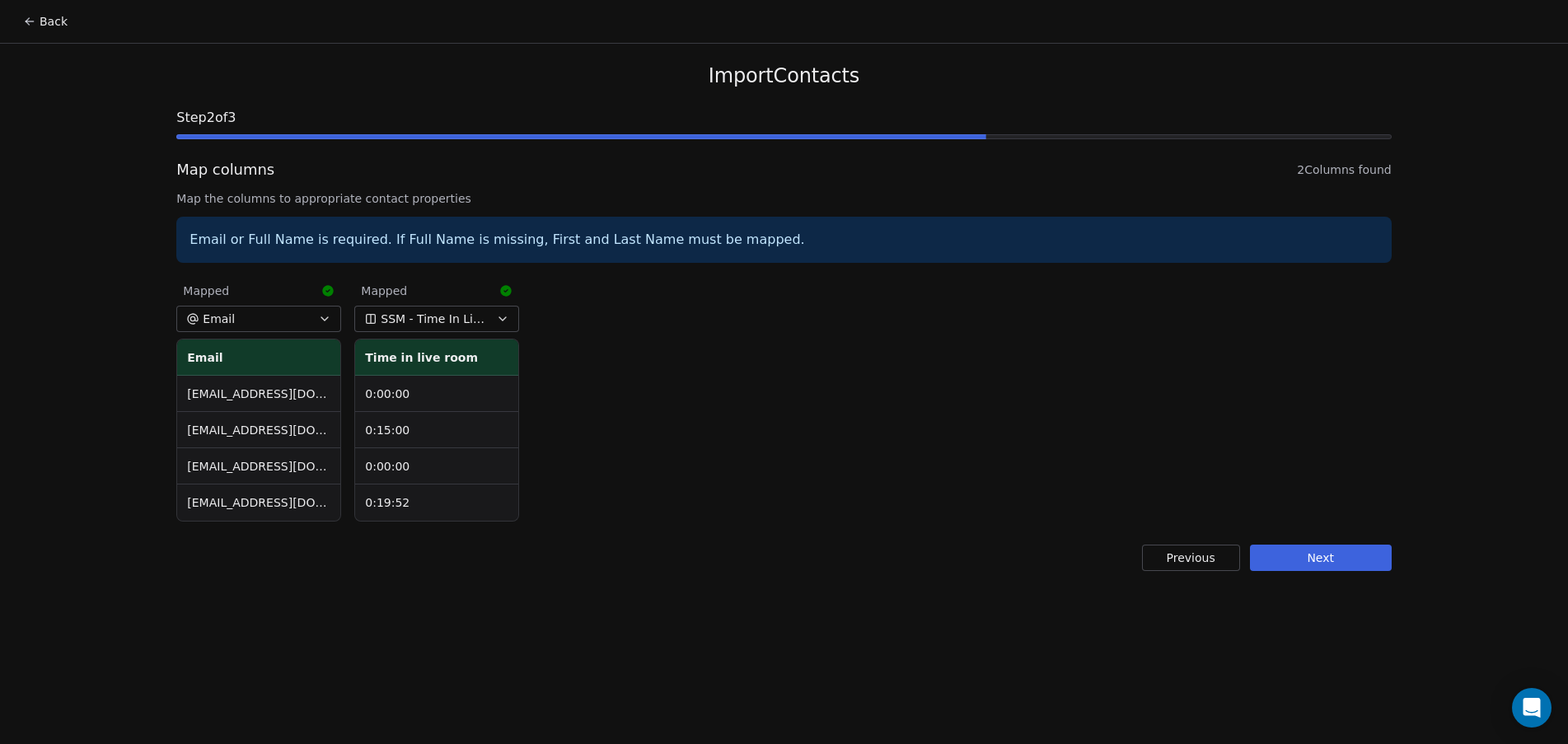
click at [1318, 553] on button "Next" at bounding box center [1321, 557] width 142 height 26
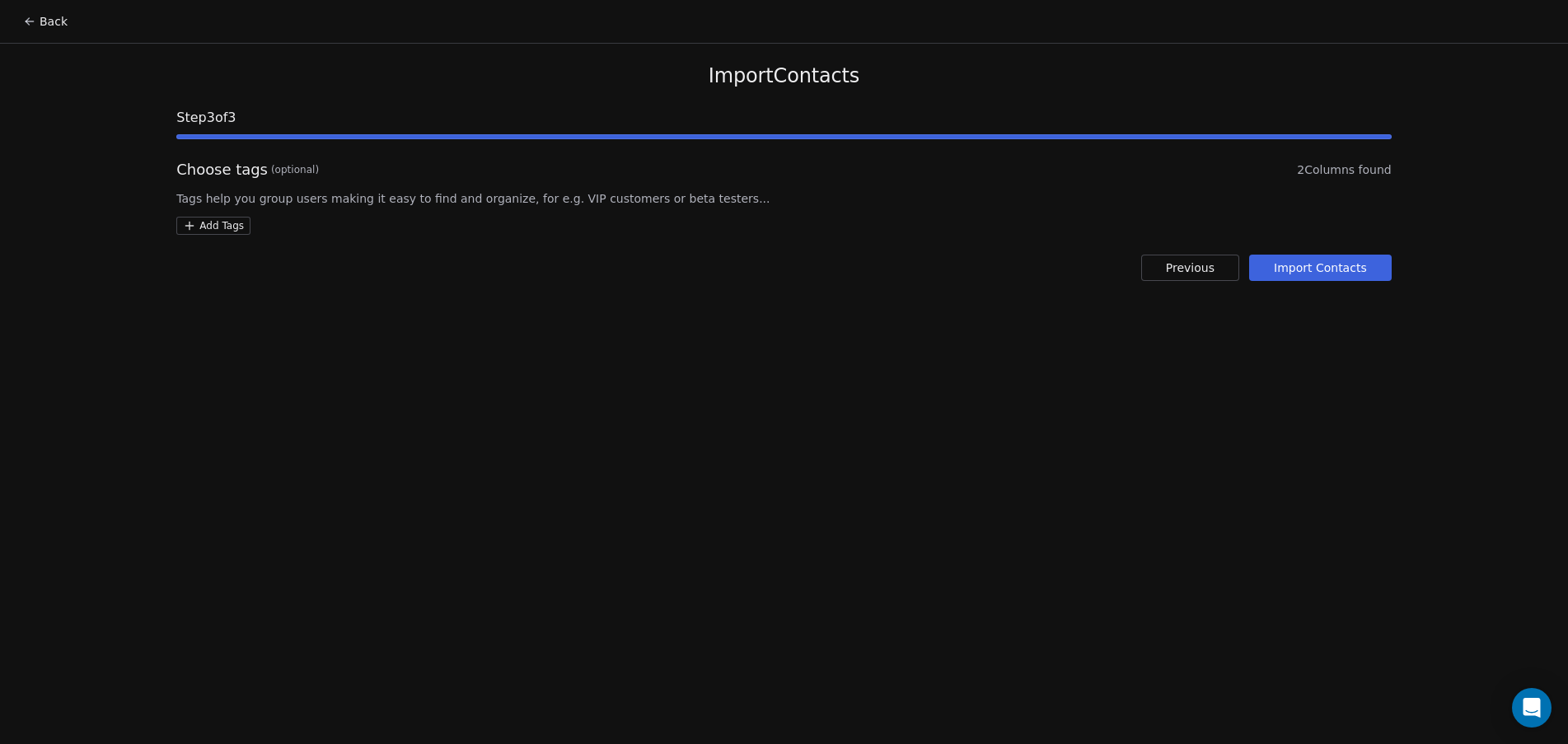
click at [219, 220] on html "Back Import Contacts Step 3 of 3 Choose tags (optional) 2 Columns found Tags he…" at bounding box center [784, 372] width 1568 height 744
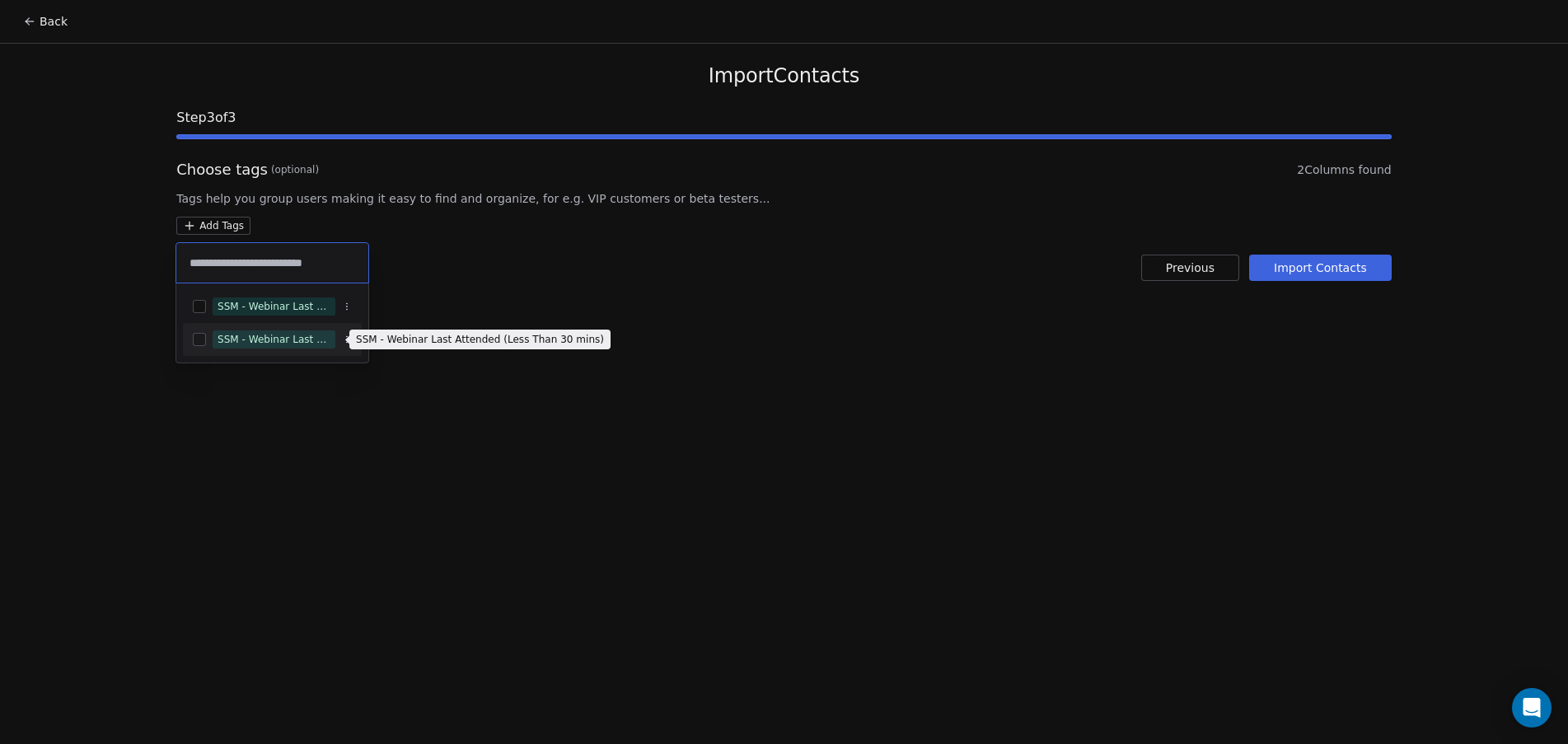
type input "**********"
click at [306, 331] on span "SSM - Webinar Last Attended (Less Than 30 mins)" at bounding box center [274, 340] width 123 height 18
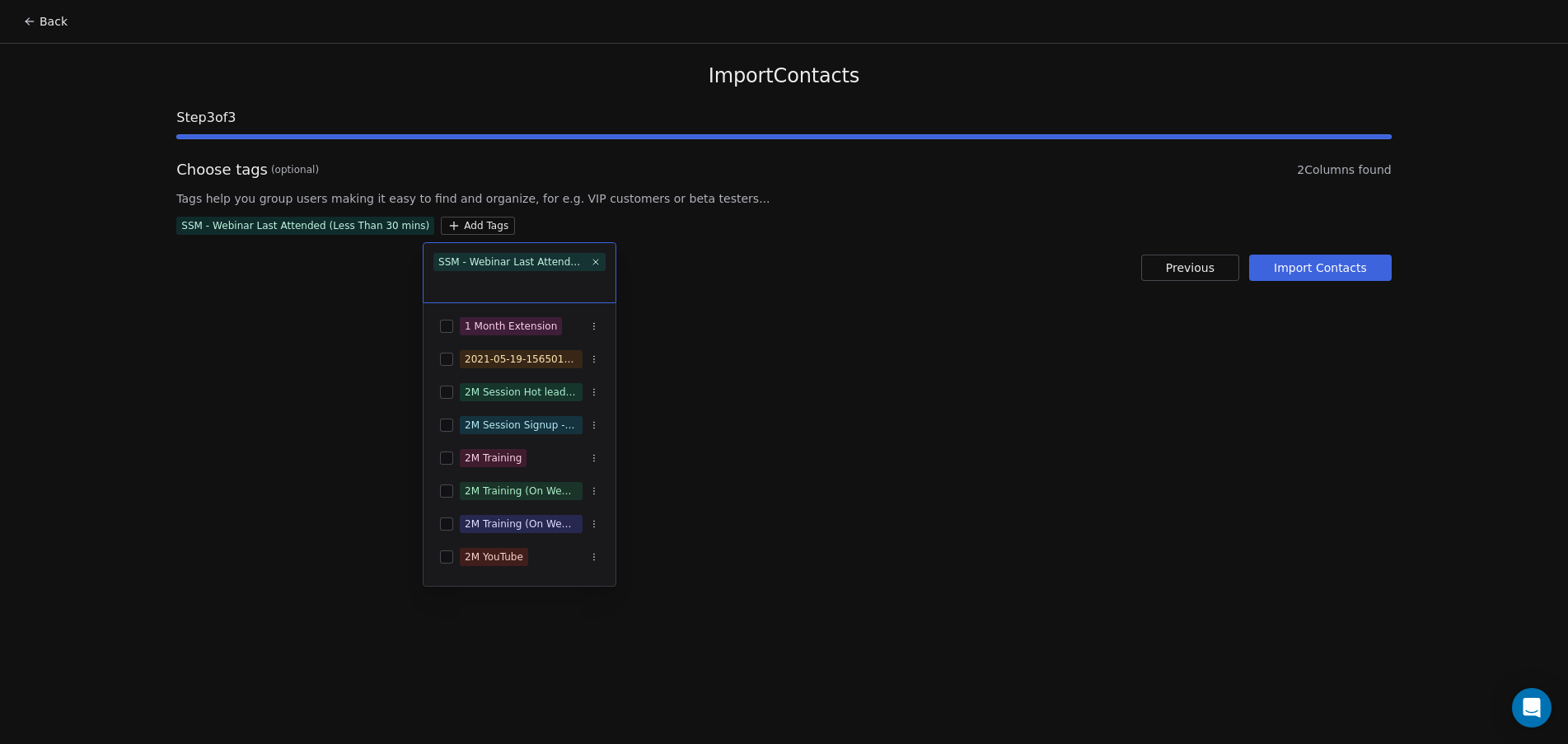
click at [662, 249] on html "Back Import Contacts Step 3 of 3 Choose tags (optional) 2 Columns found Tags he…" at bounding box center [784, 372] width 1568 height 744
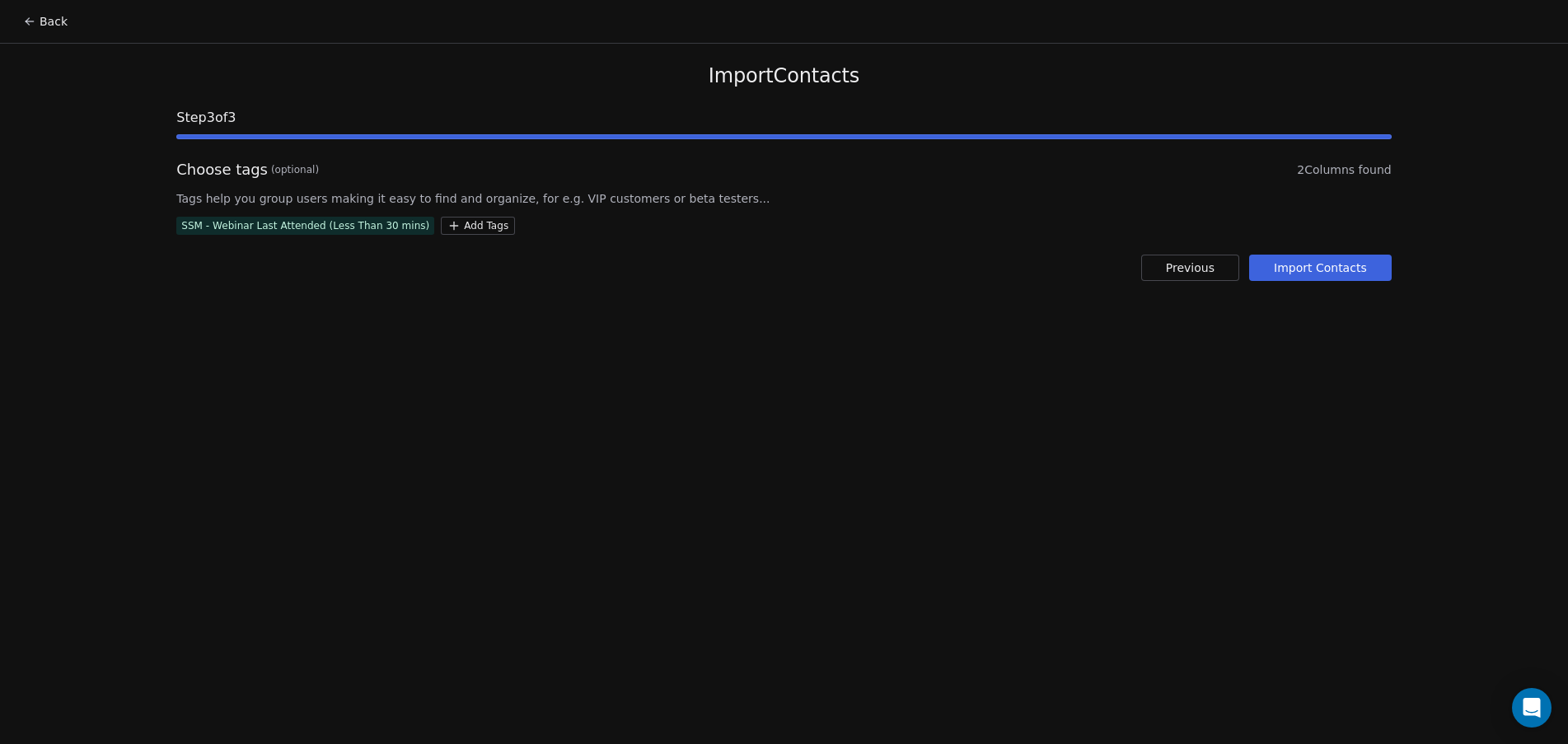
click at [1313, 266] on button "Import Contacts" at bounding box center [1320, 267] width 143 height 26
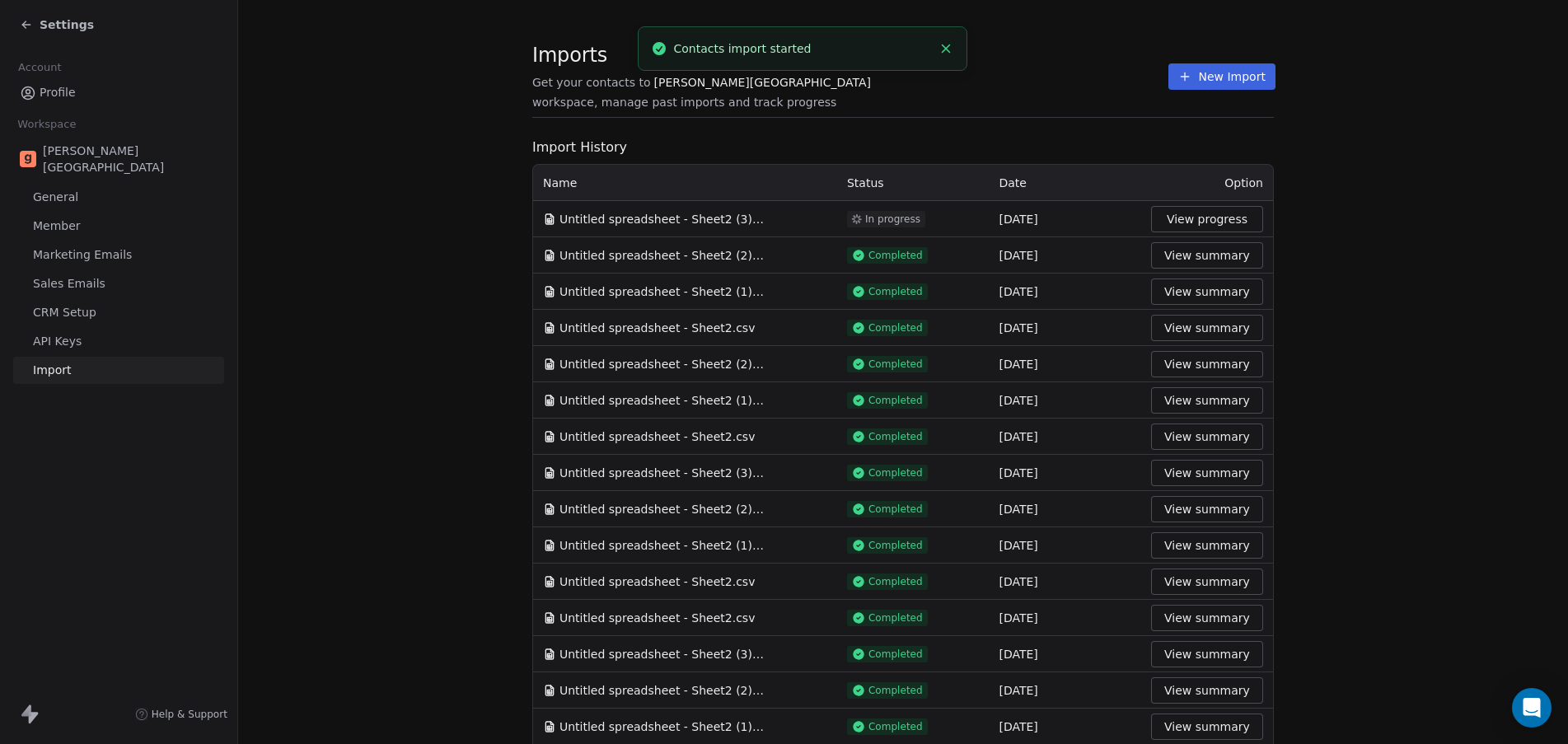
click at [949, 53] on icon "Close toast" at bounding box center [946, 48] width 15 height 15
